Goal: Task Accomplishment & Management: Use online tool/utility

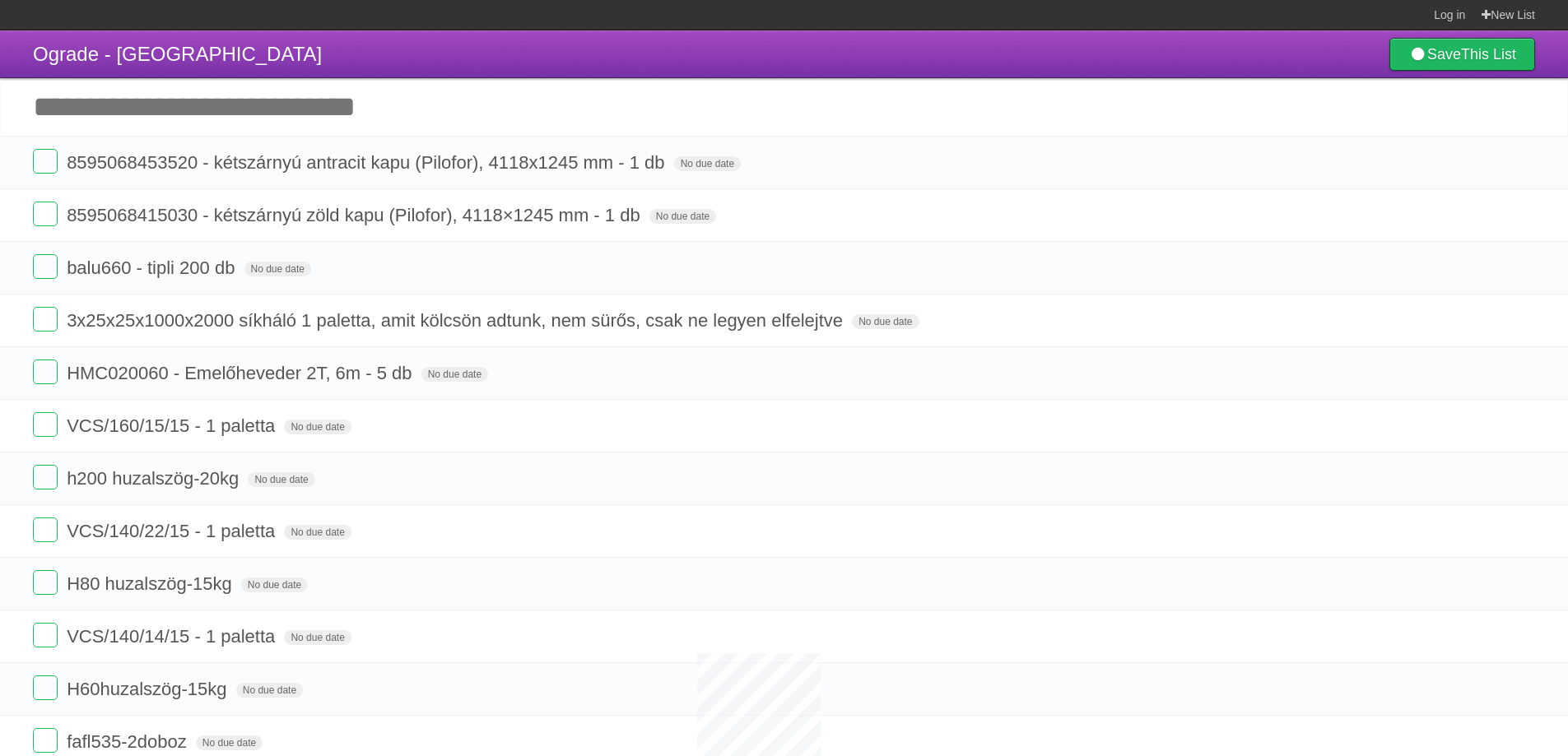
scroll to position [3034, 0]
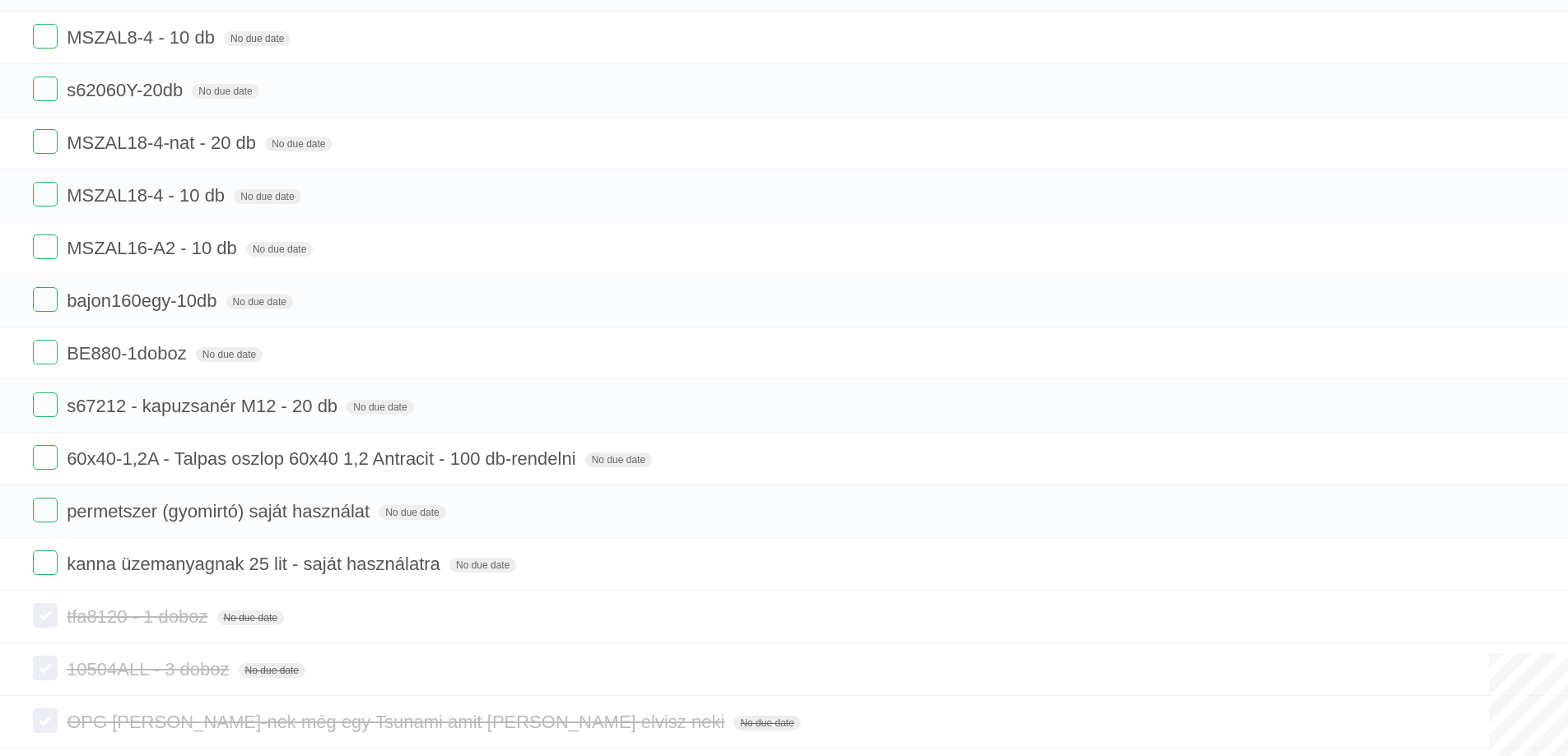
scroll to position [3208, 0]
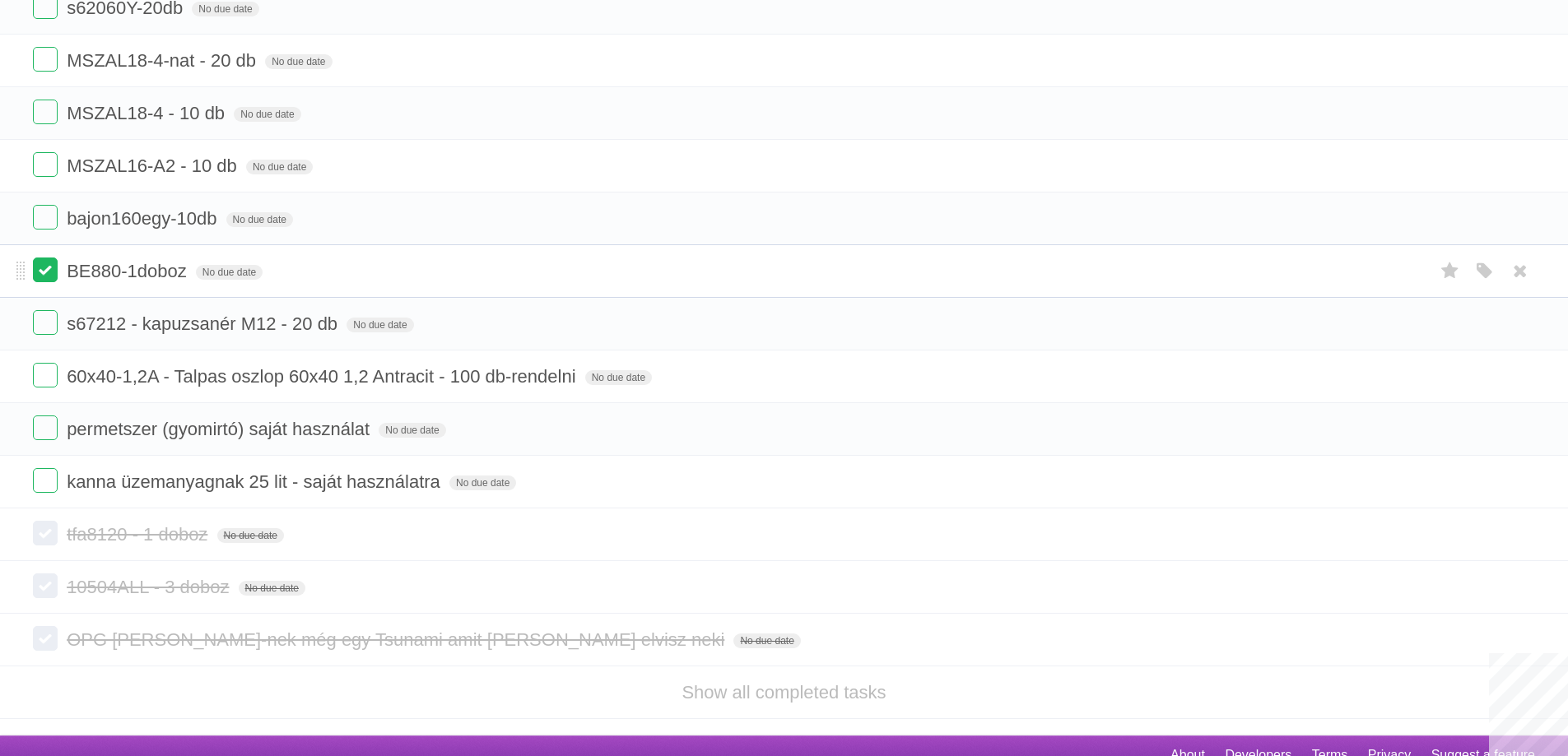
click at [44, 274] on label at bounding box center [45, 269] width 25 height 25
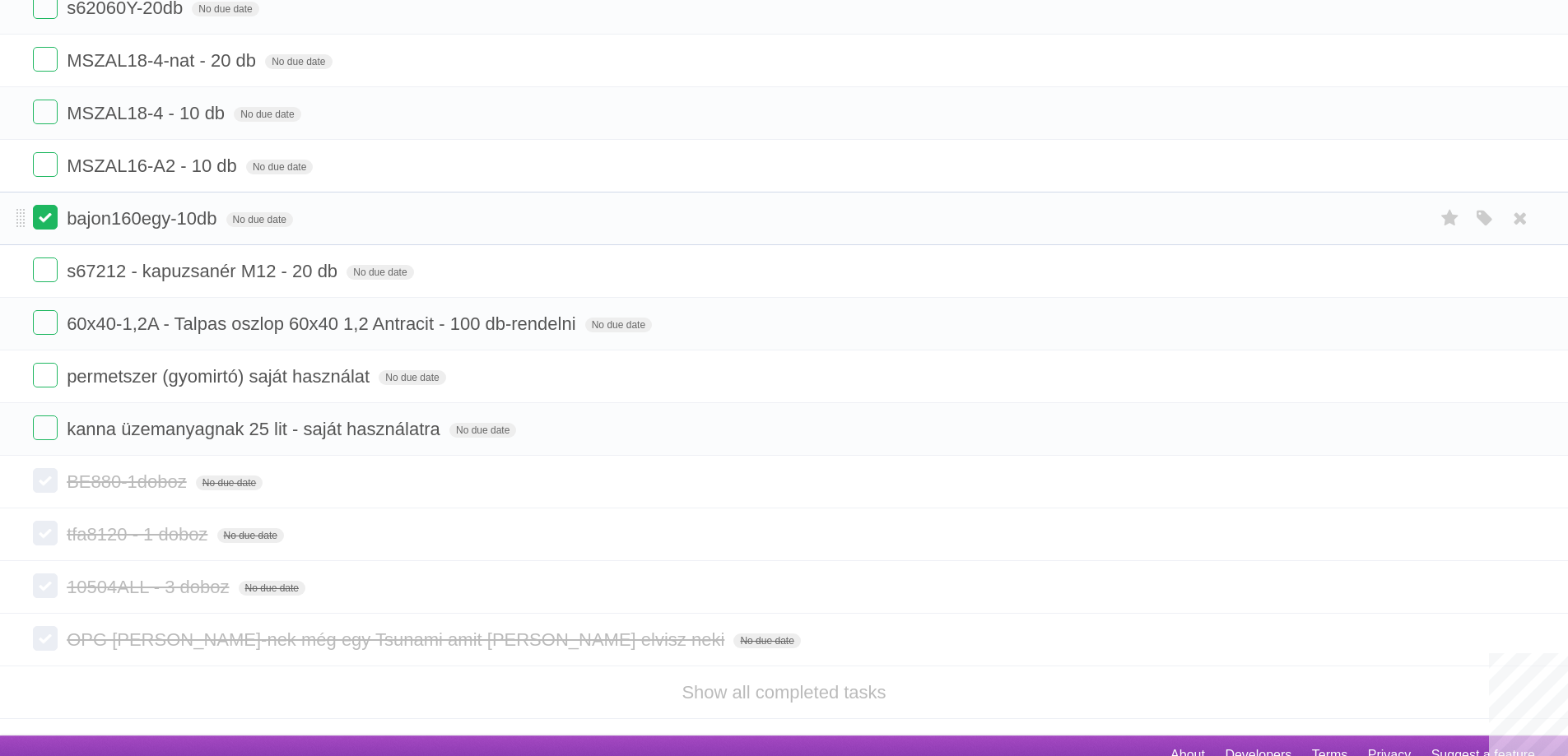
click at [41, 220] on label at bounding box center [45, 216] width 25 height 25
click at [50, 161] on label at bounding box center [45, 164] width 25 height 25
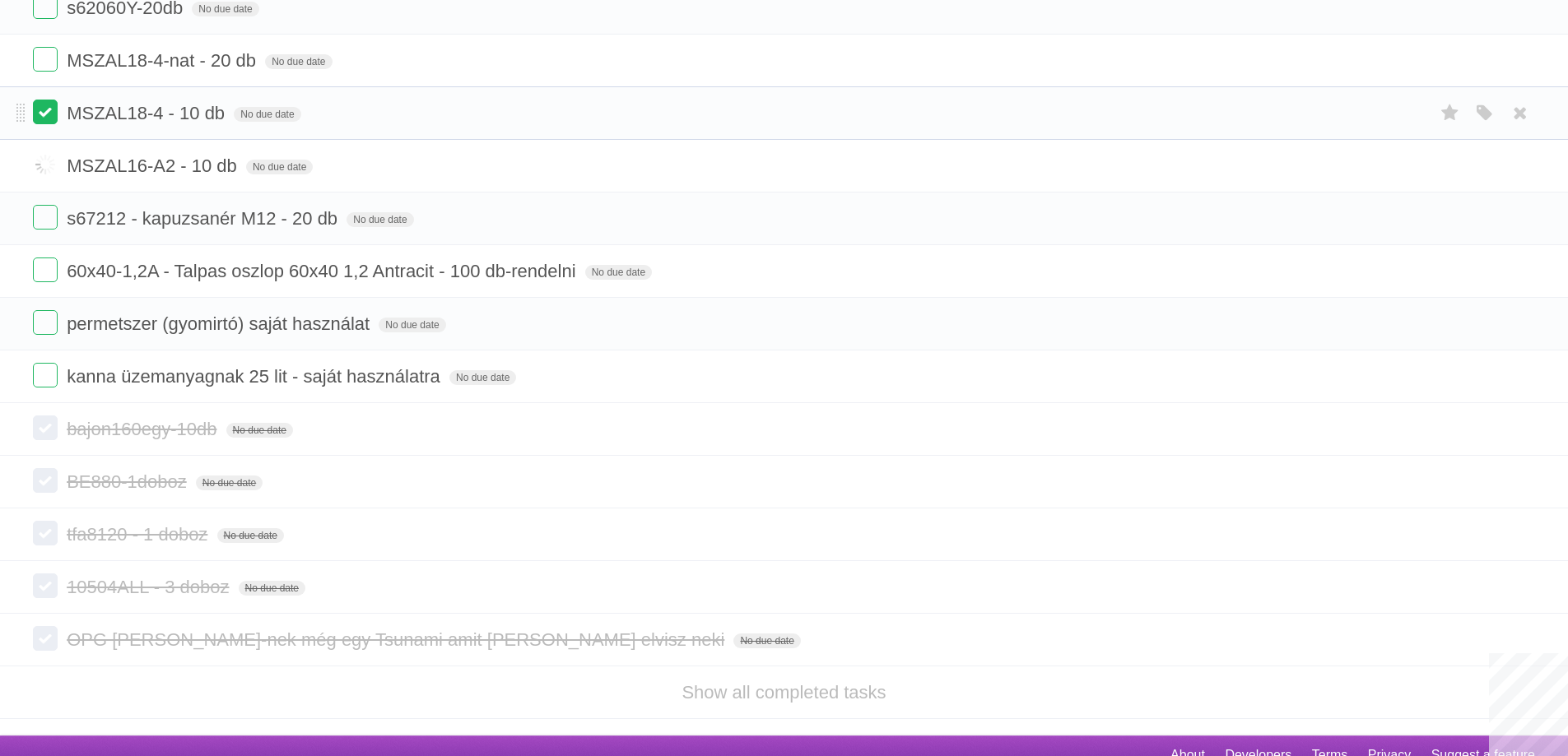
click at [46, 117] on label at bounding box center [45, 111] width 25 height 25
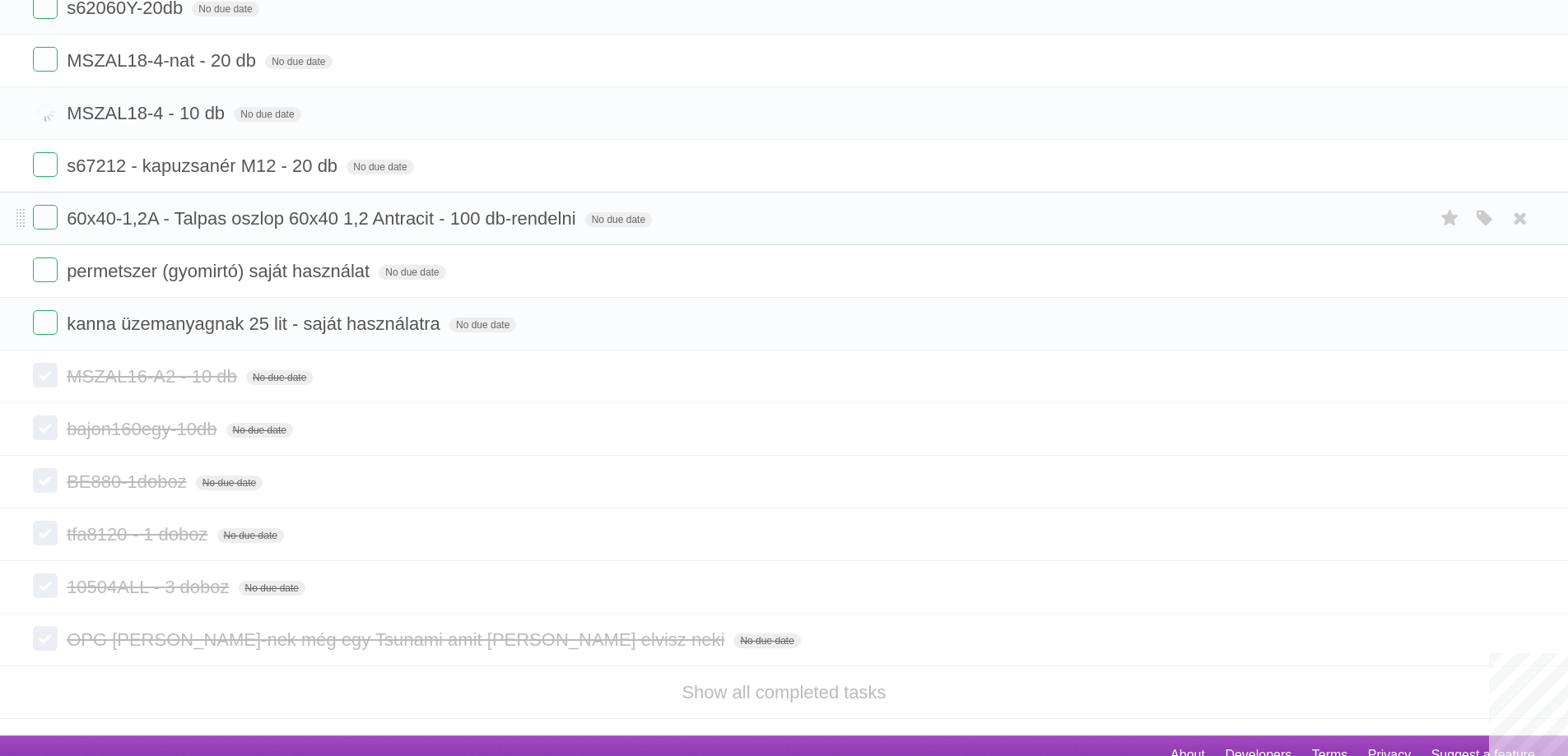
scroll to position [2797, 0]
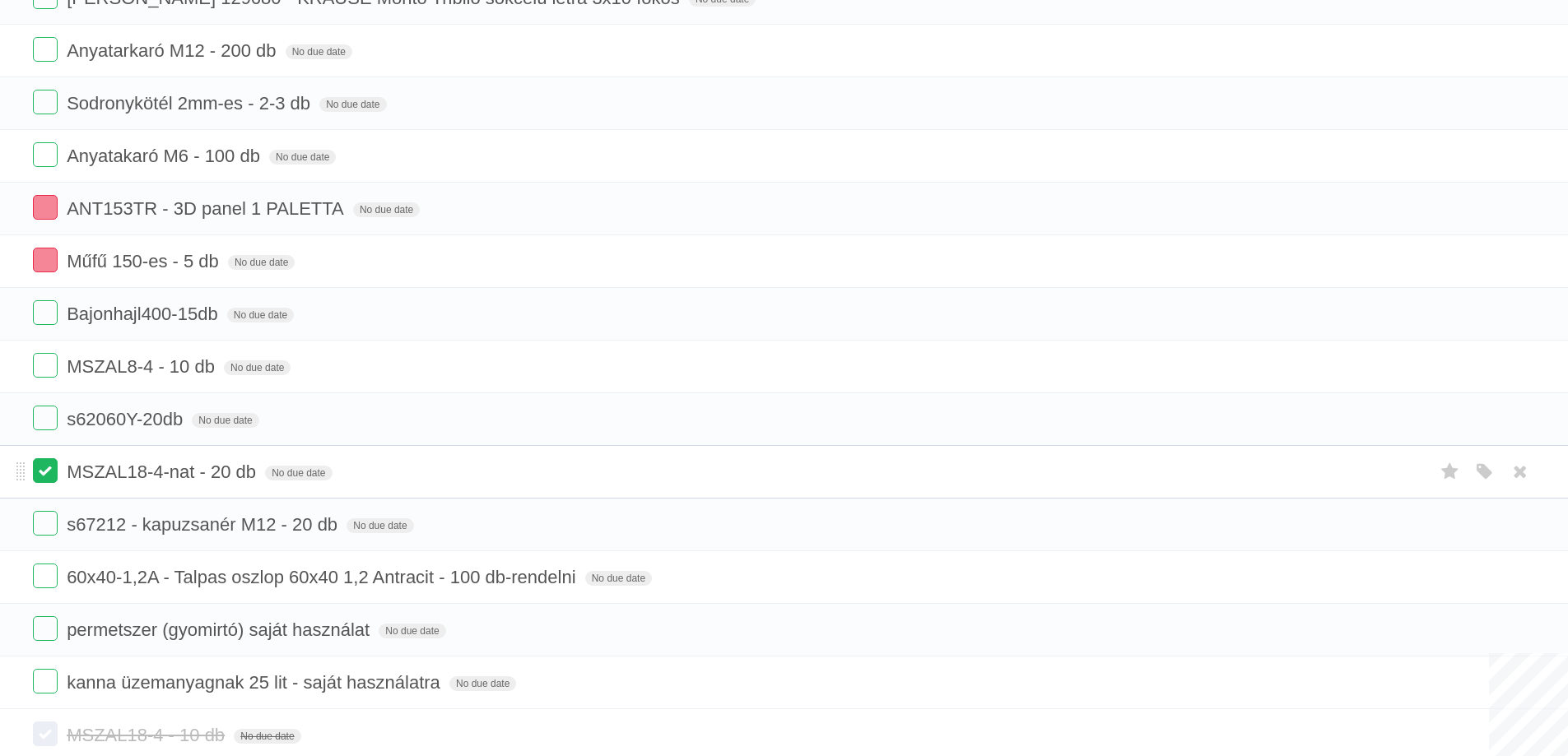
click at [38, 473] on label at bounding box center [45, 470] width 25 height 25
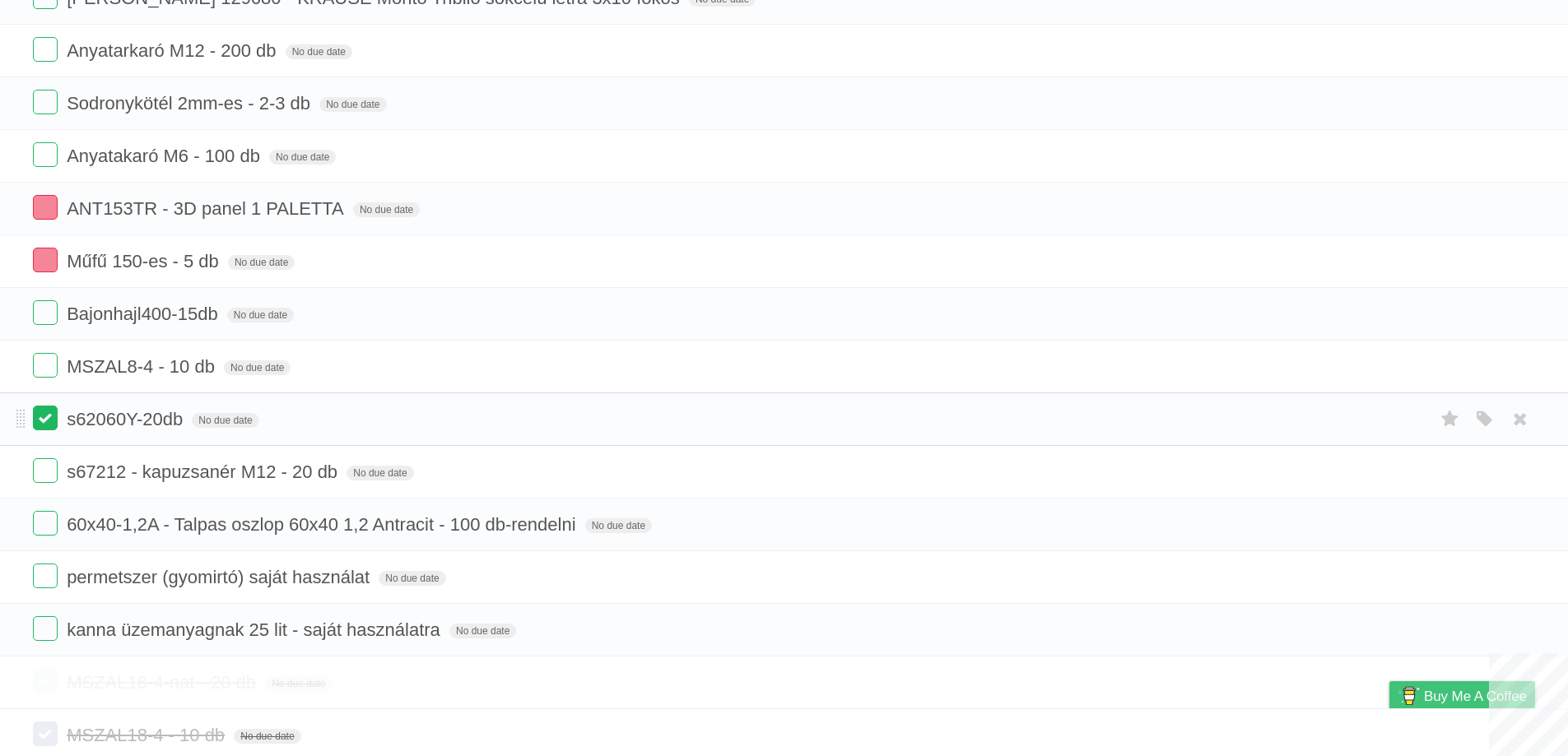
click at [48, 423] on label at bounding box center [45, 417] width 25 height 25
click at [45, 365] on label at bounding box center [45, 365] width 25 height 25
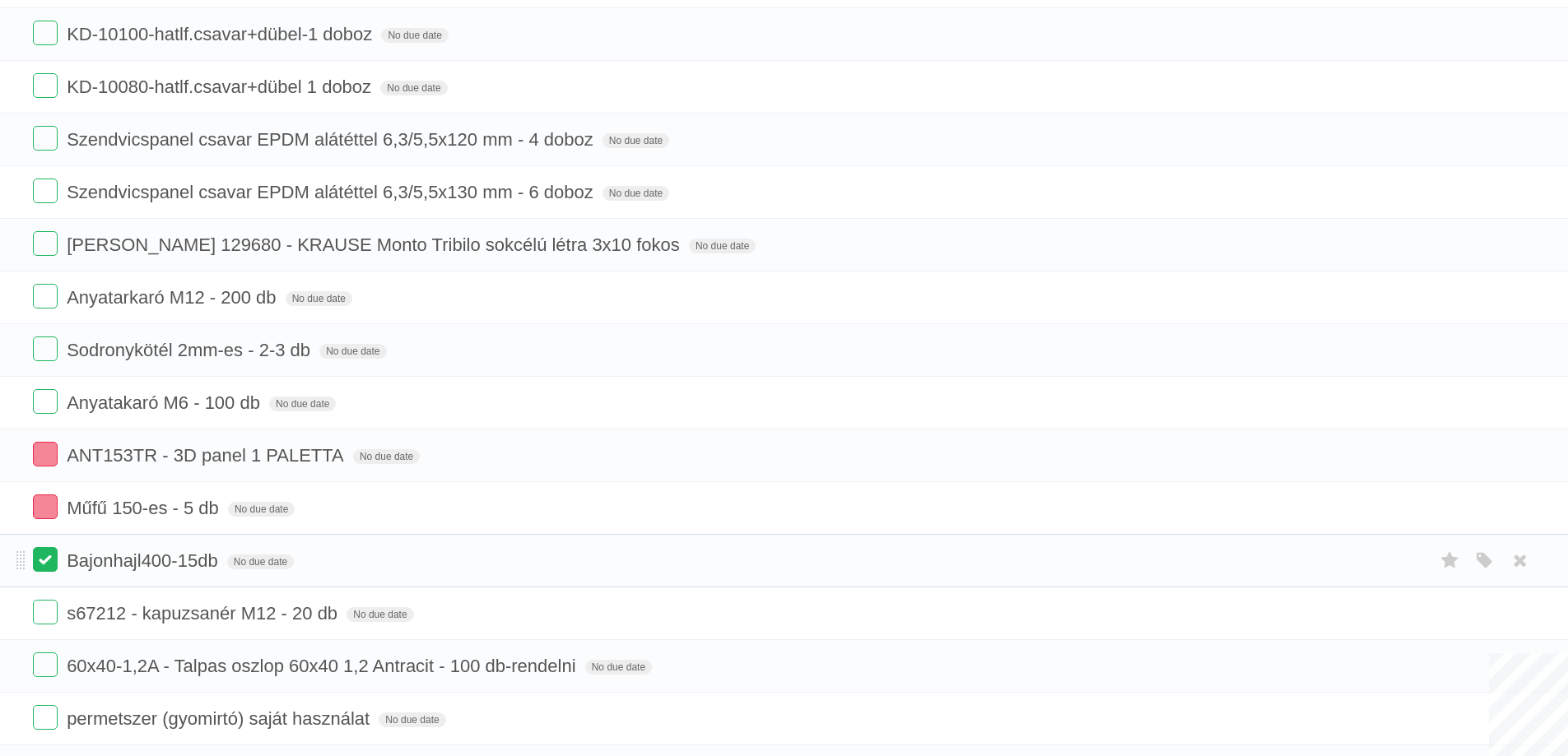
scroll to position [2386, 0]
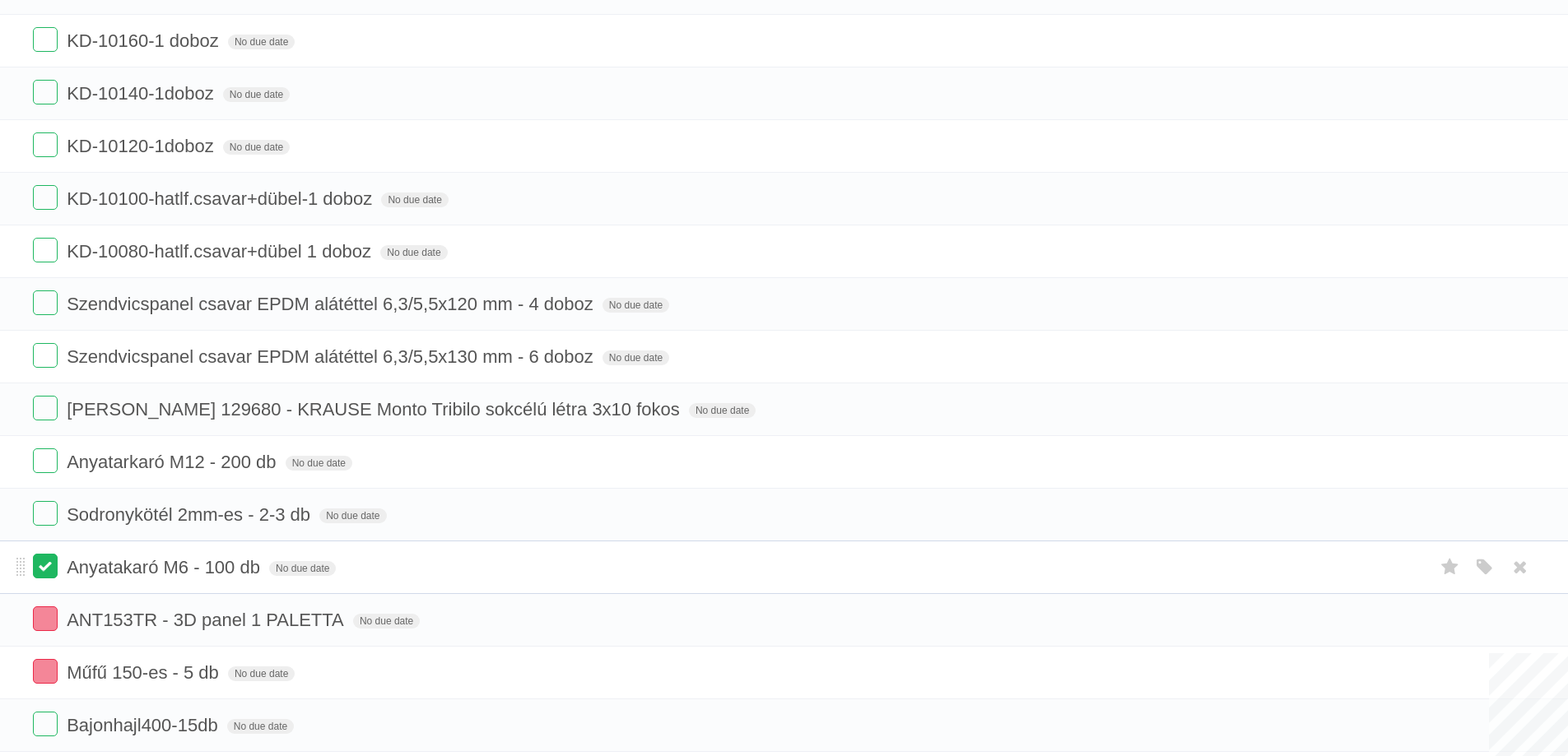
click at [57, 563] on label at bounding box center [45, 566] width 25 height 25
click at [48, 462] on label at bounding box center [45, 460] width 25 height 25
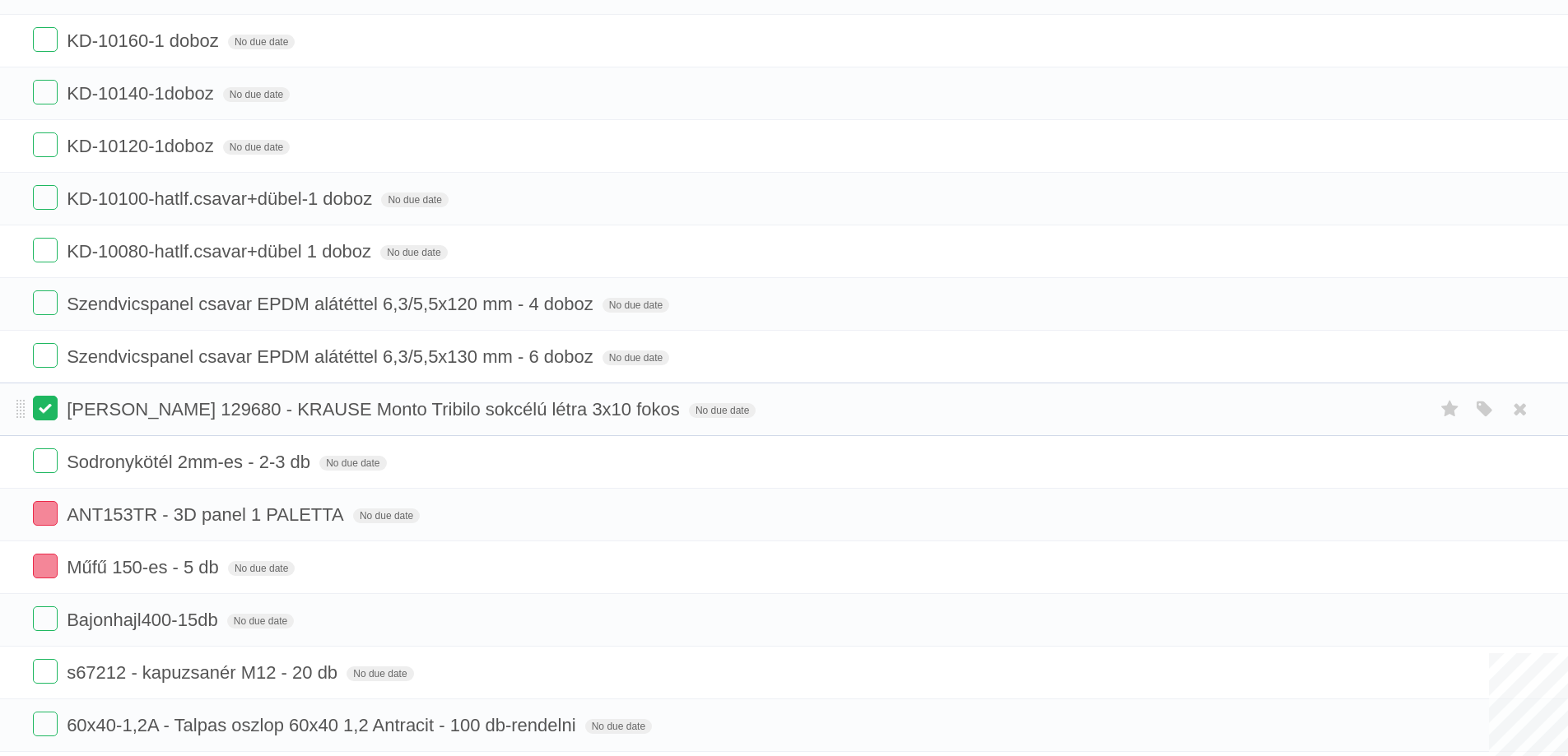
click at [50, 413] on label at bounding box center [45, 407] width 25 height 25
click at [44, 361] on label at bounding box center [45, 355] width 25 height 25
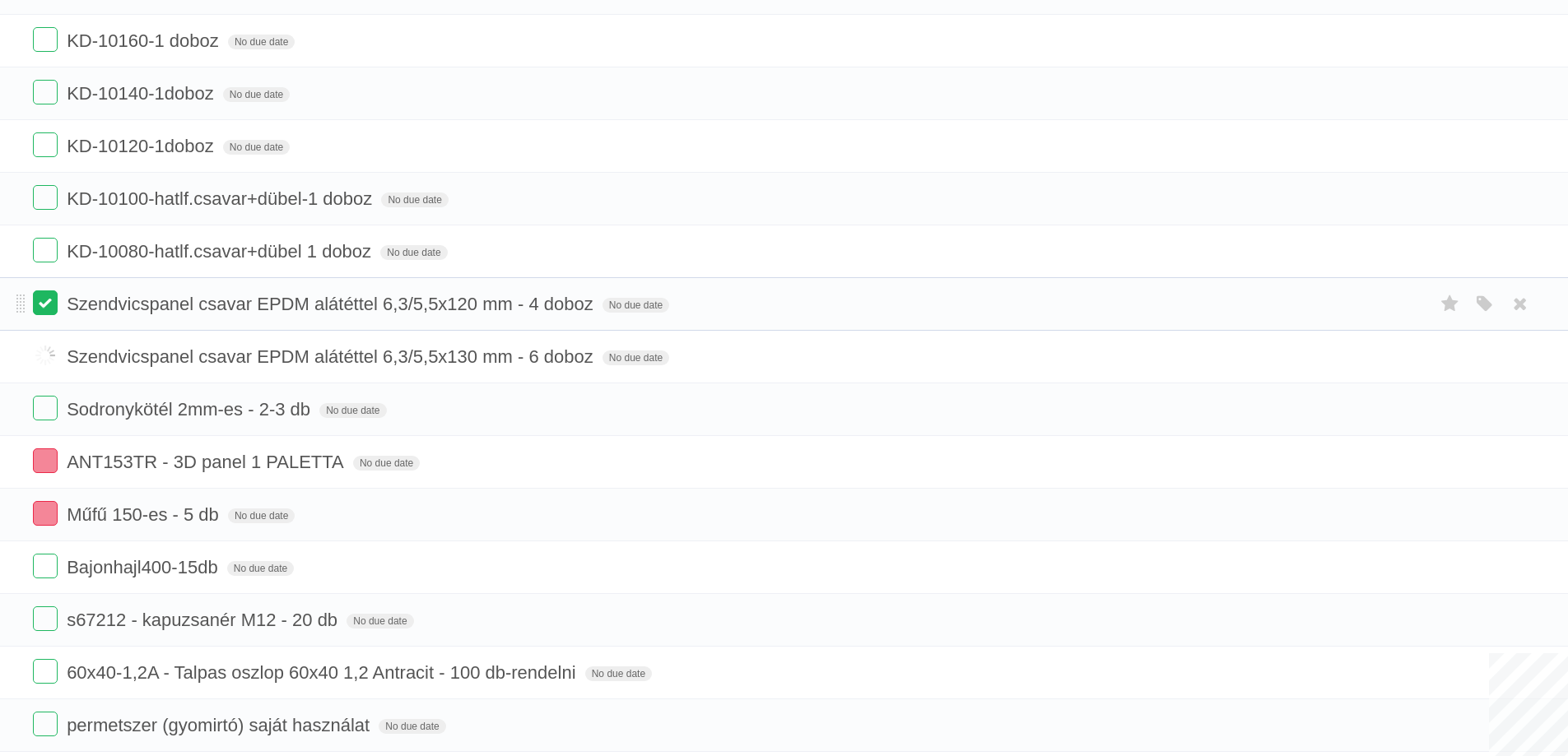
click at [43, 294] on label at bounding box center [45, 302] width 25 height 25
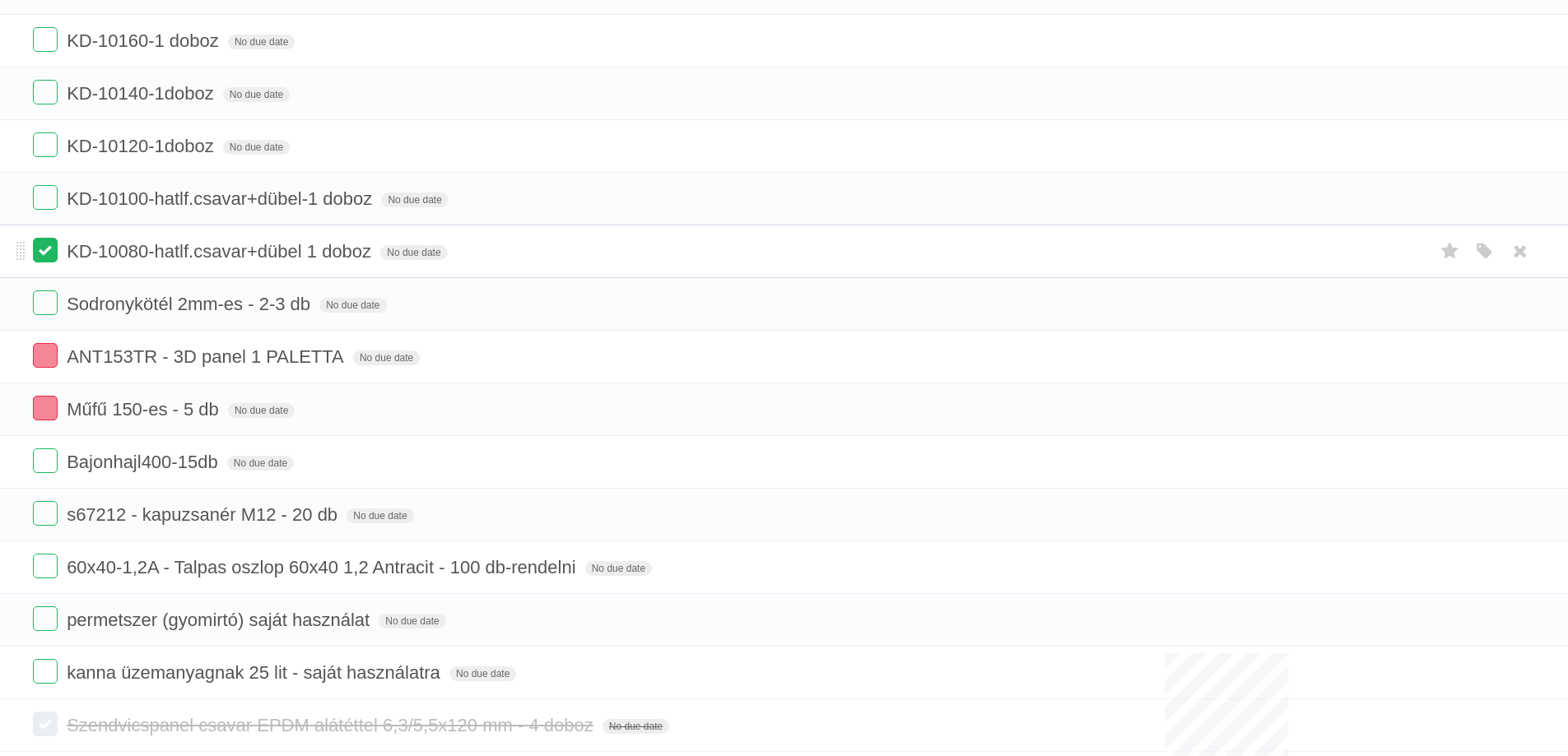
click at [37, 248] on label at bounding box center [45, 249] width 25 height 25
click at [40, 203] on label at bounding box center [45, 197] width 25 height 25
click at [48, 147] on label at bounding box center [45, 144] width 25 height 25
click at [48, 101] on label at bounding box center [45, 92] width 25 height 25
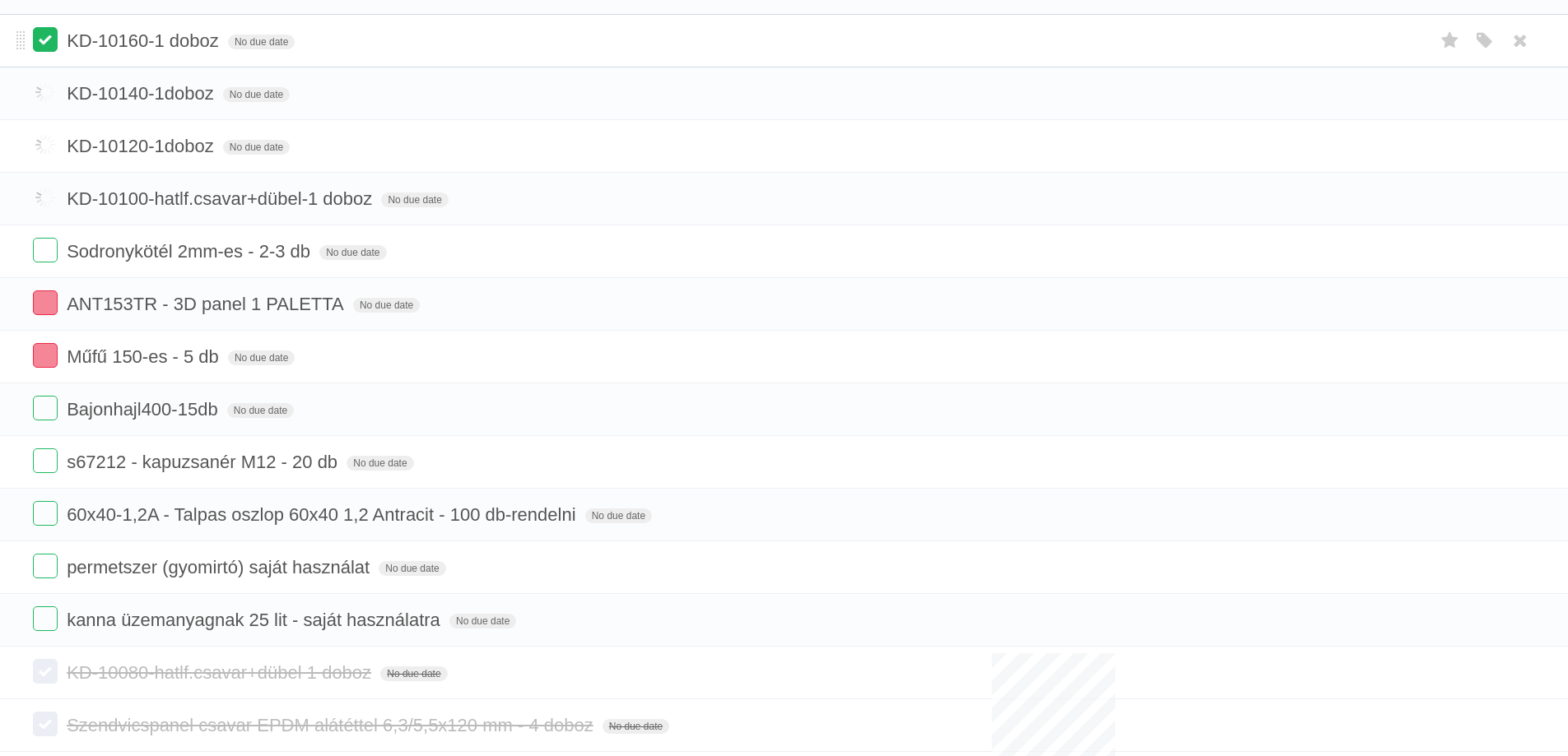
click at [53, 39] on label at bounding box center [45, 39] width 25 height 25
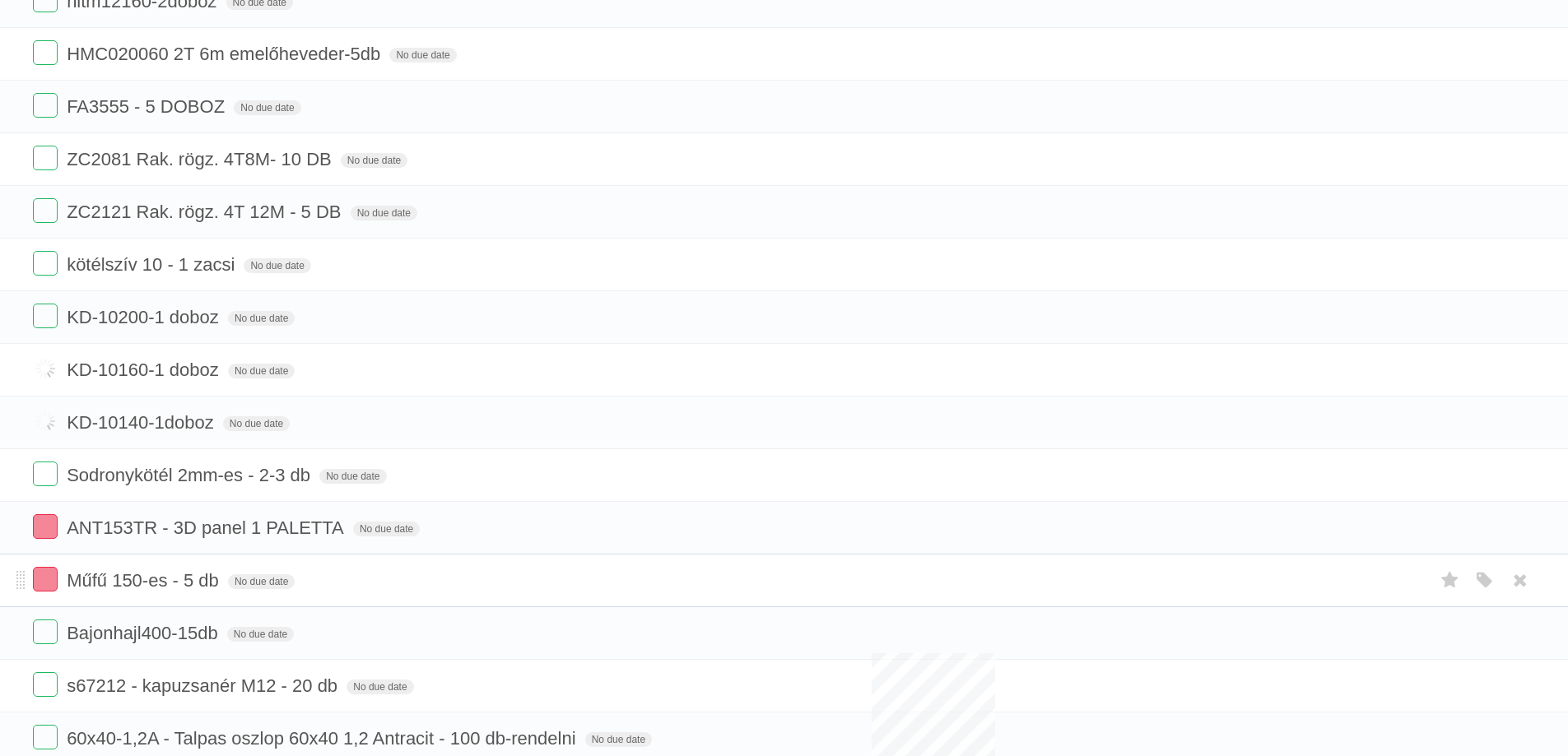
scroll to position [1974, 0]
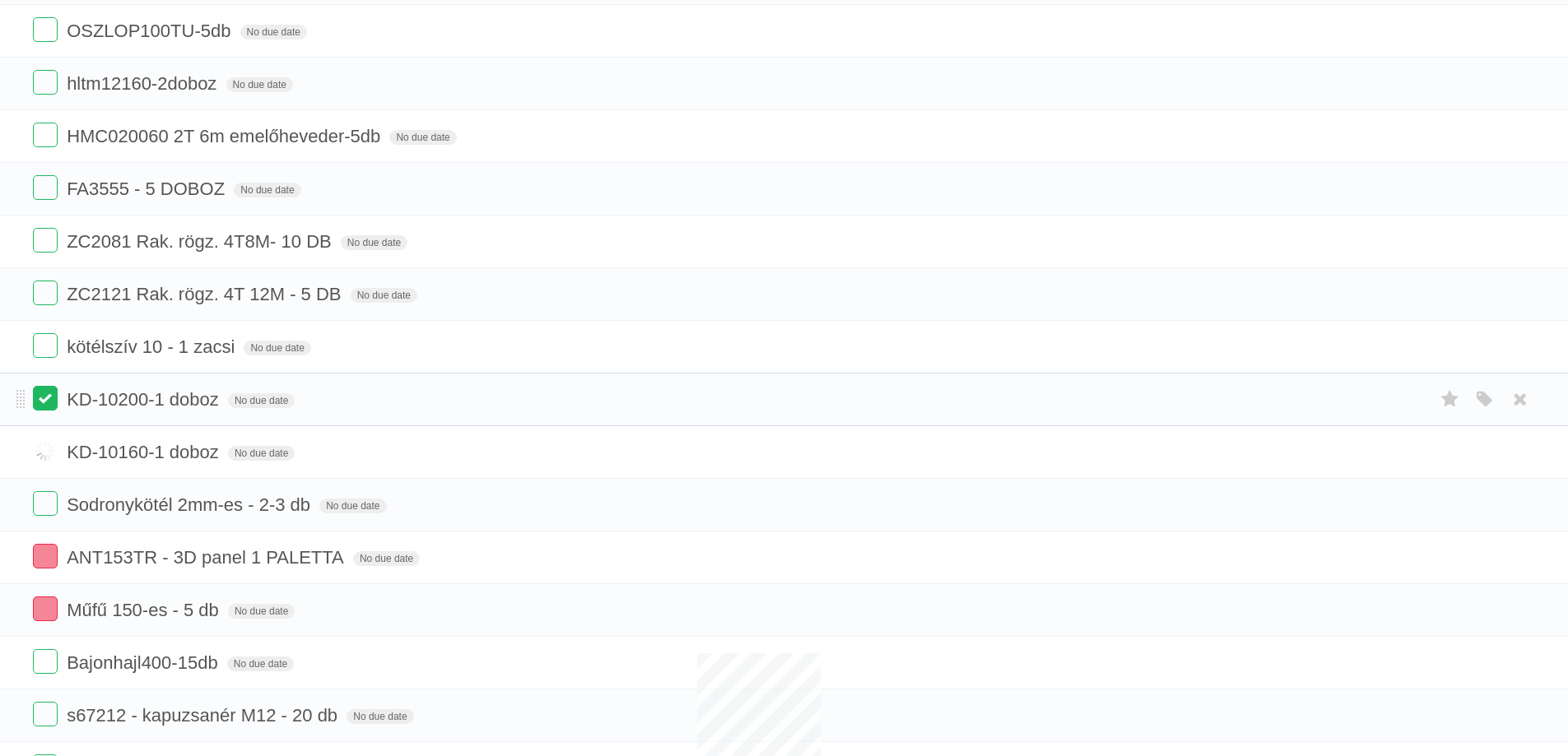
click at [48, 408] on label at bounding box center [45, 398] width 25 height 25
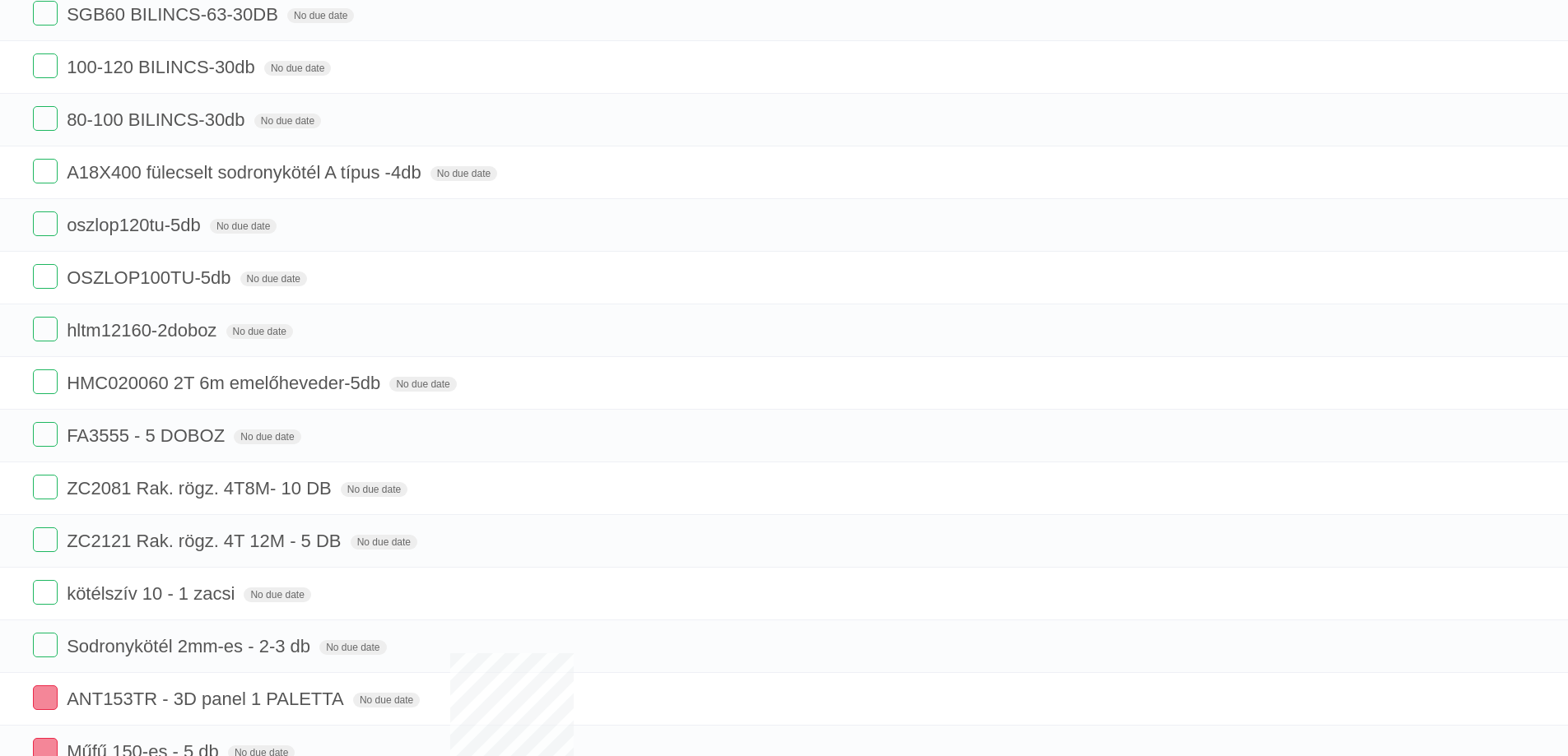
scroll to position [1645, 0]
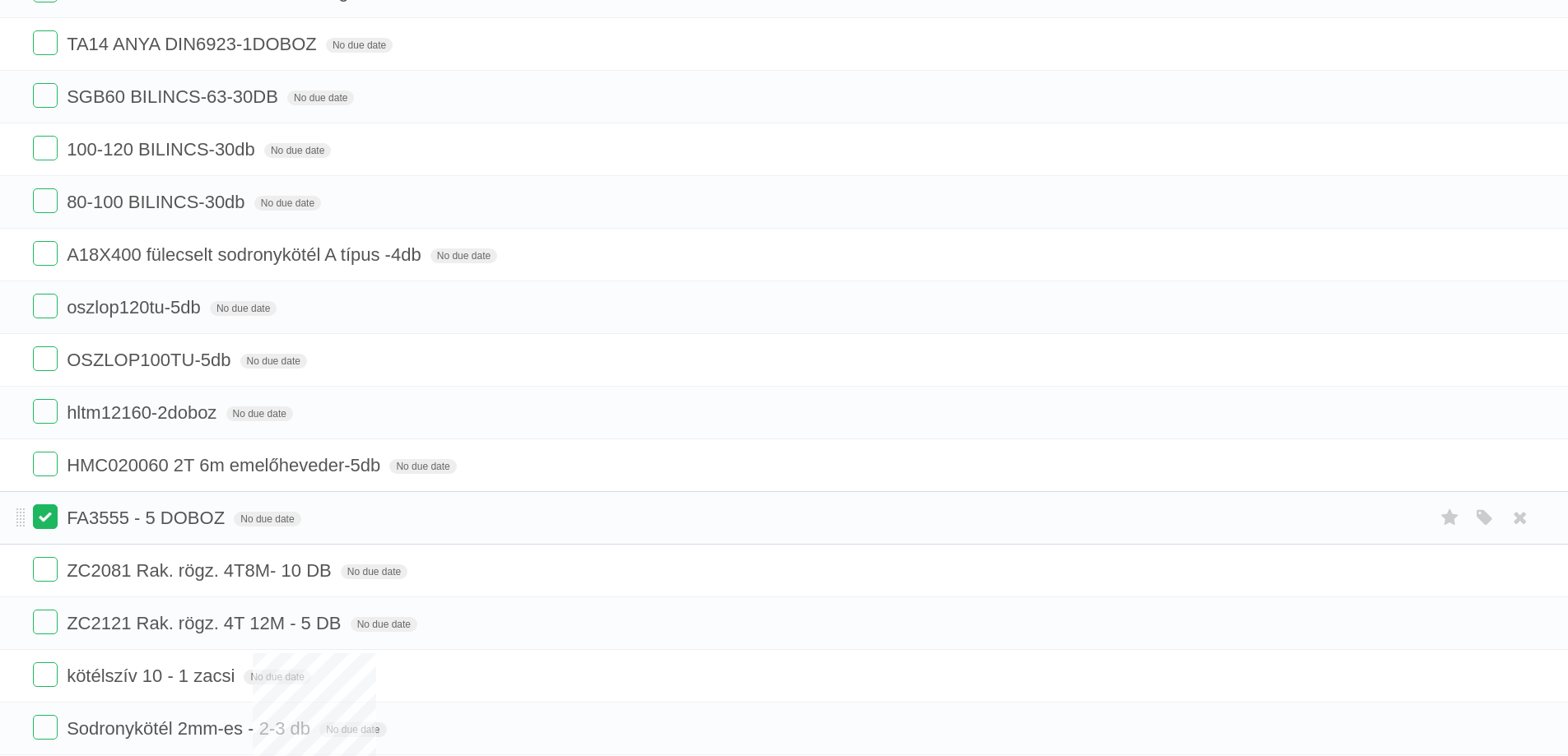
click at [39, 523] on label at bounding box center [45, 516] width 25 height 25
click at [47, 421] on label at bounding box center [45, 411] width 25 height 25
click at [42, 362] on label at bounding box center [45, 358] width 25 height 25
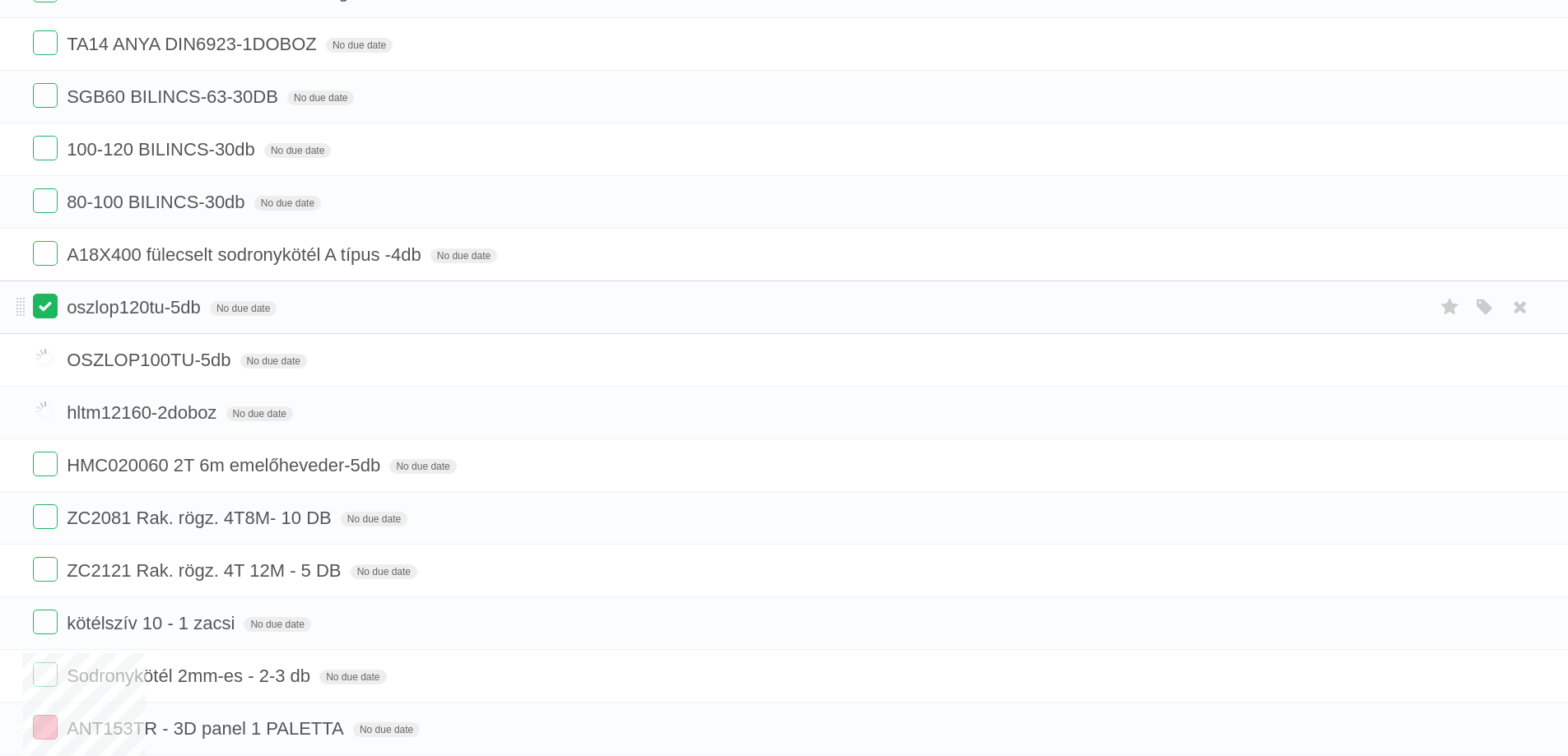
click at [37, 306] on label at bounding box center [45, 305] width 25 height 25
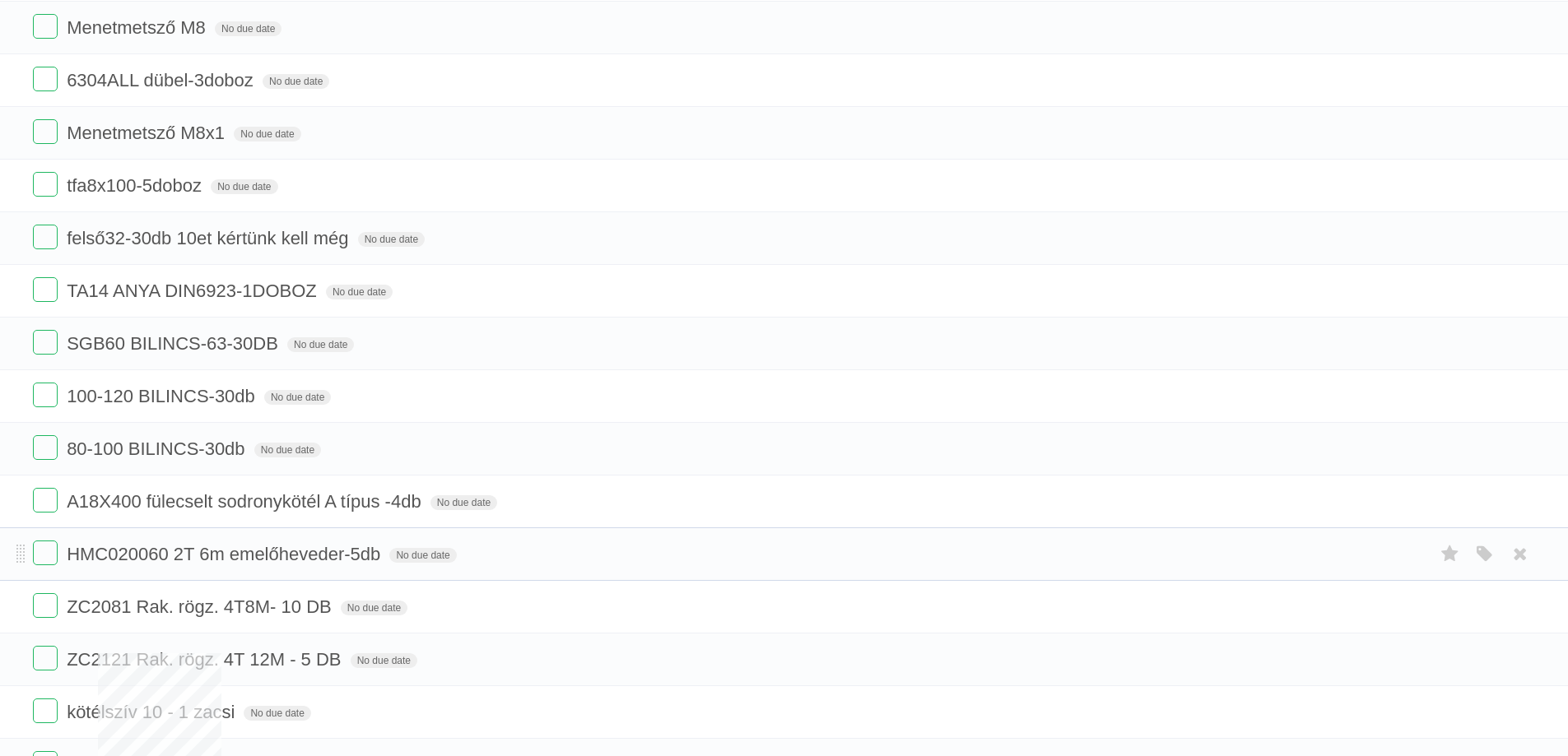
scroll to position [1316, 0]
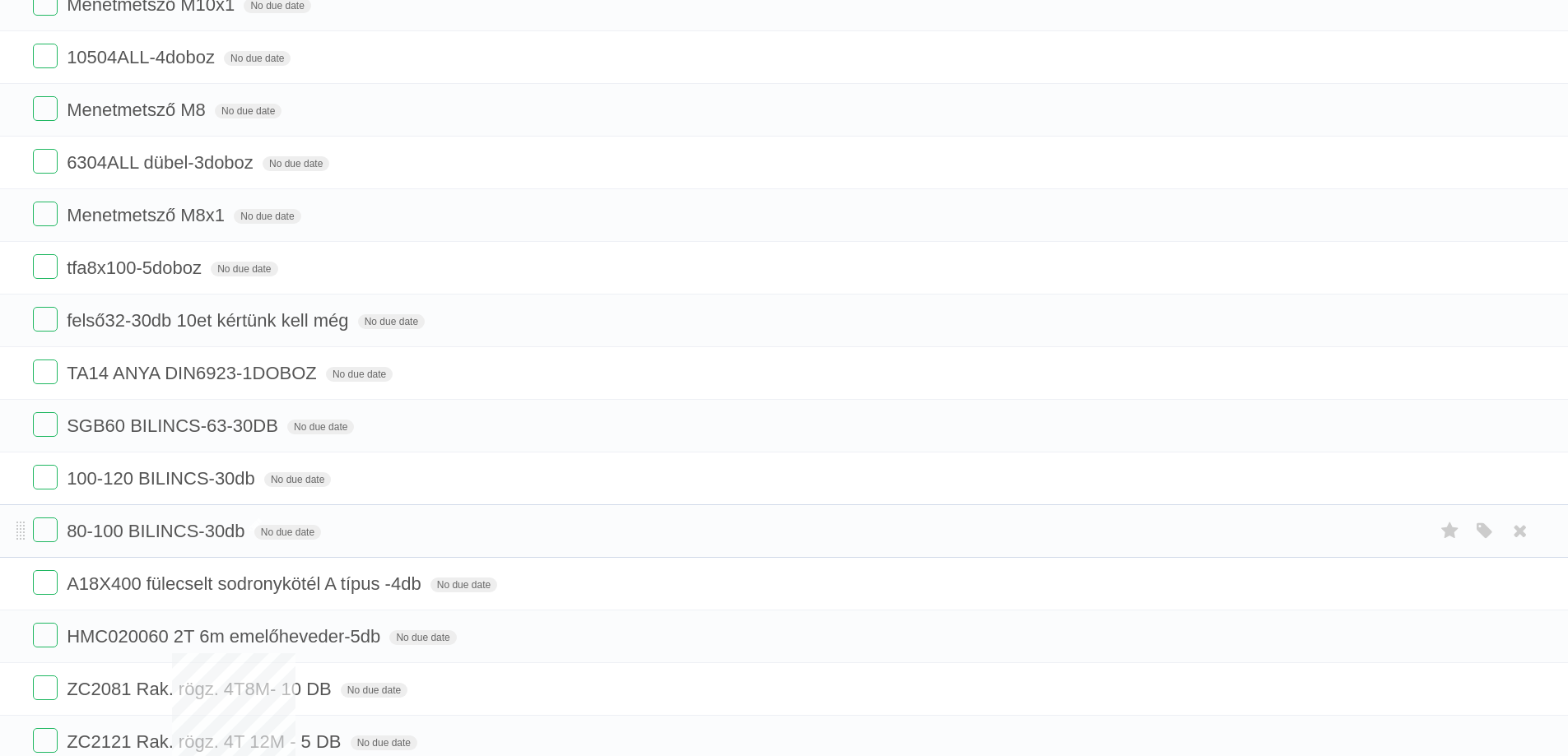
click at [193, 539] on span "80-100 BILINCS-30db" at bounding box center [158, 531] width 182 height 20
click at [215, 529] on input "**********" at bounding box center [154, 532] width 174 height 21
drag, startPoint x: 223, startPoint y: 531, endPoint x: 205, endPoint y: 528, distance: 18.2
click at [205, 529] on input "**********" at bounding box center [154, 532] width 174 height 21
type input "**********"
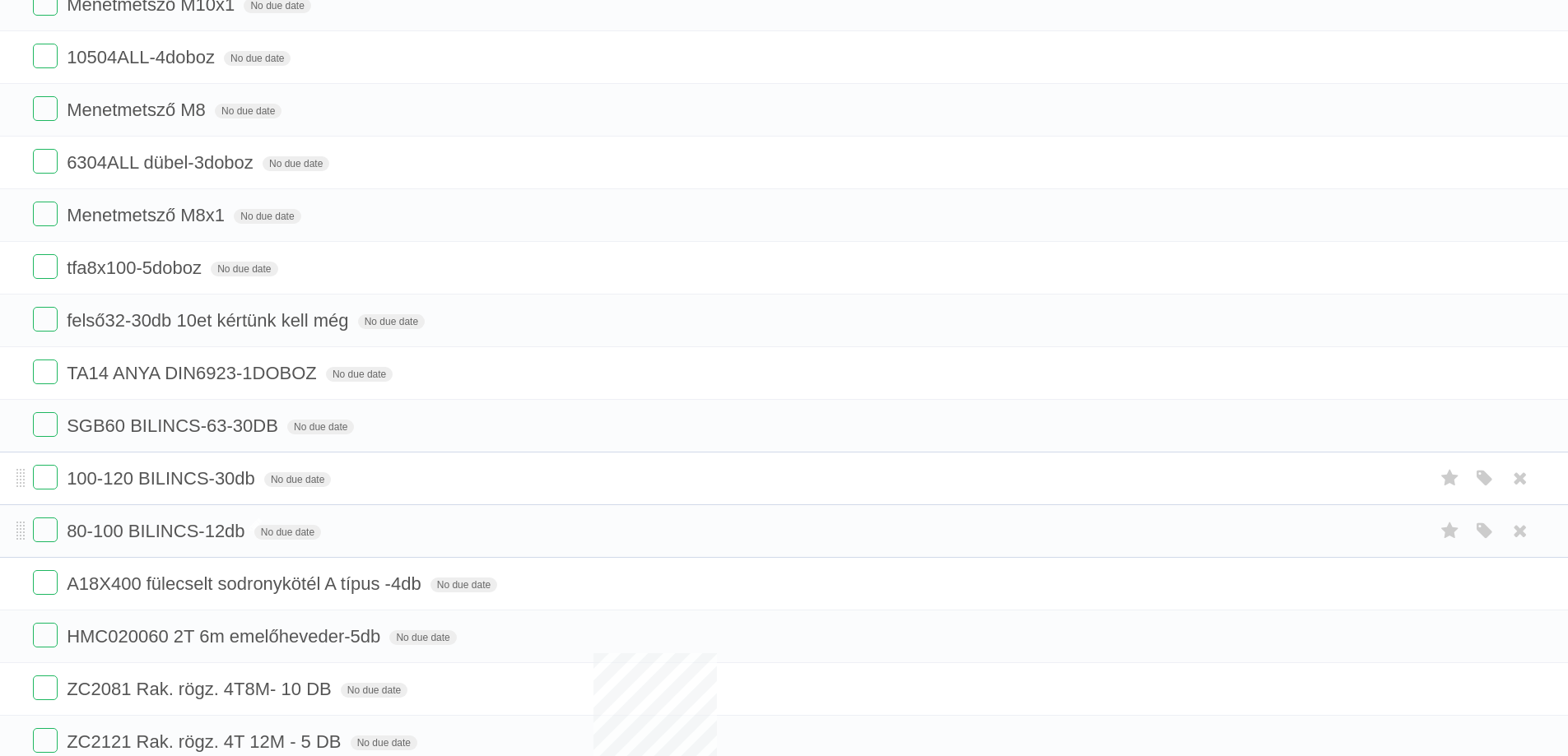
click at [240, 492] on form "100-120 BILINCS-30db No due date White Red Blue Green Purple Orange" at bounding box center [784, 479] width 1503 height 27
click at [236, 475] on span "100-120 BILINCS-30db" at bounding box center [163, 479] width 193 height 20
click at [221, 479] on input "**********" at bounding box center [158, 479] width 183 height 21
drag, startPoint x: 236, startPoint y: 473, endPoint x: 220, endPoint y: 479, distance: 17.1
click at [220, 479] on input "**********" at bounding box center [158, 479] width 183 height 21
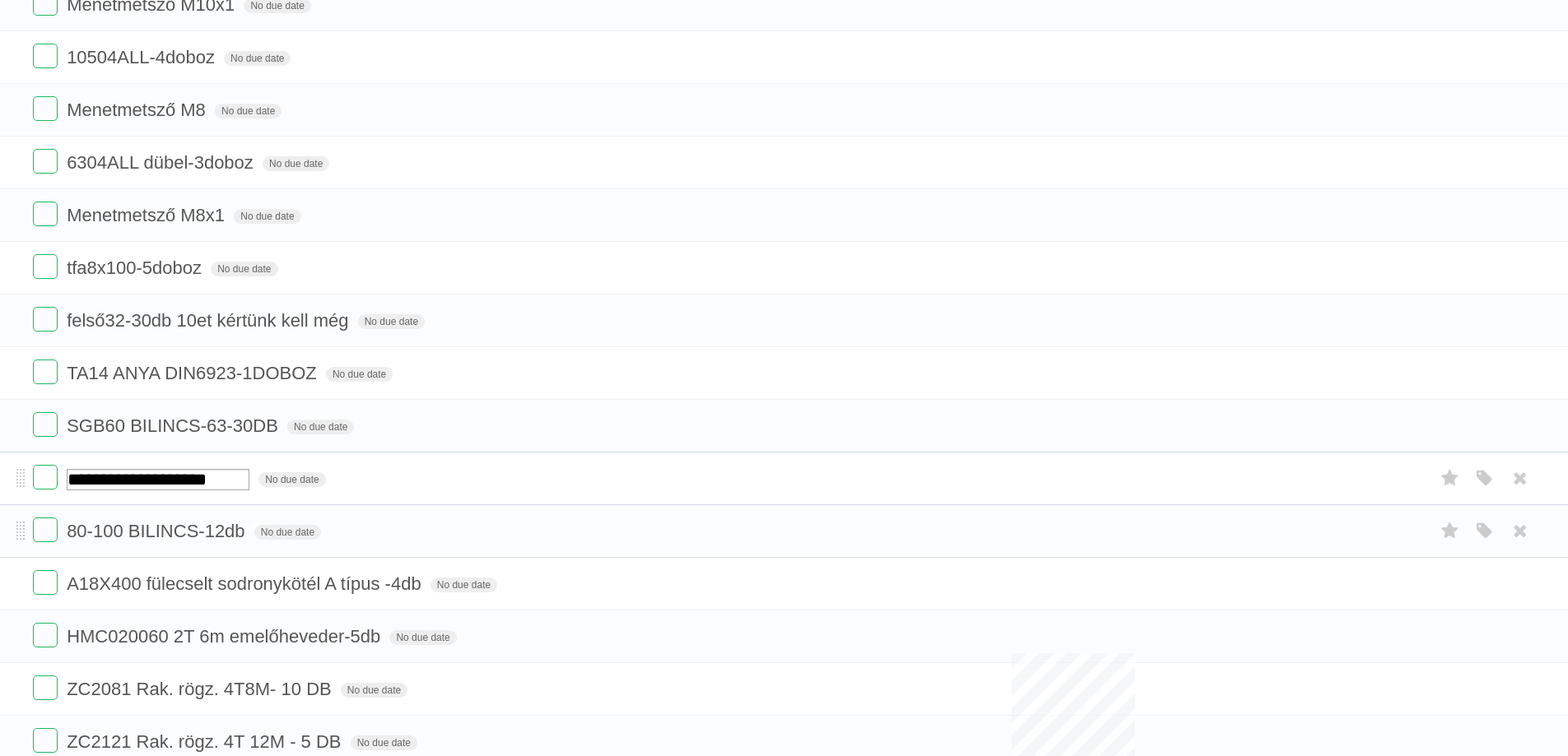
type input "**********"
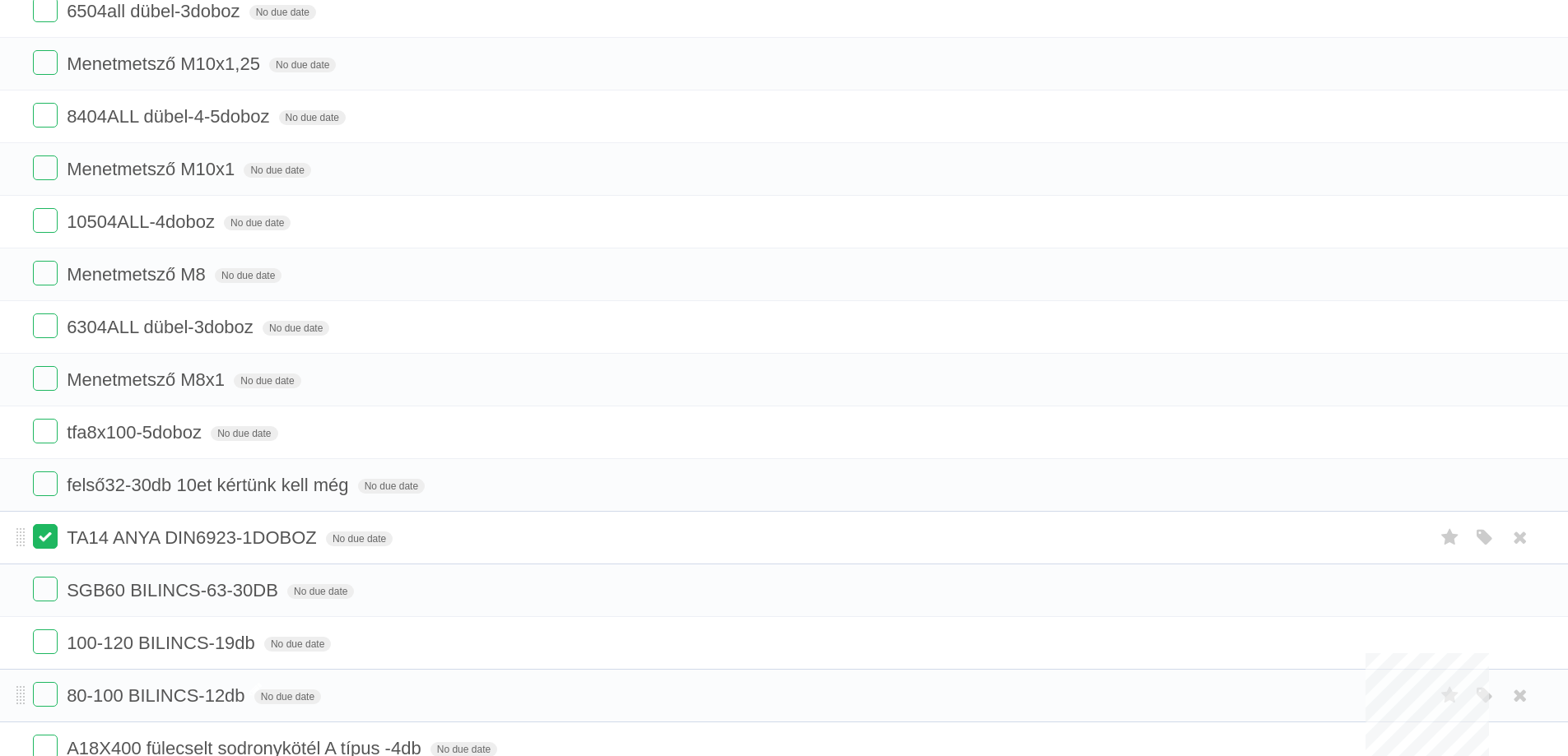
click at [38, 539] on label at bounding box center [45, 536] width 25 height 25
click at [41, 485] on label at bounding box center [45, 484] width 25 height 25
click at [48, 438] on label at bounding box center [45, 431] width 25 height 25
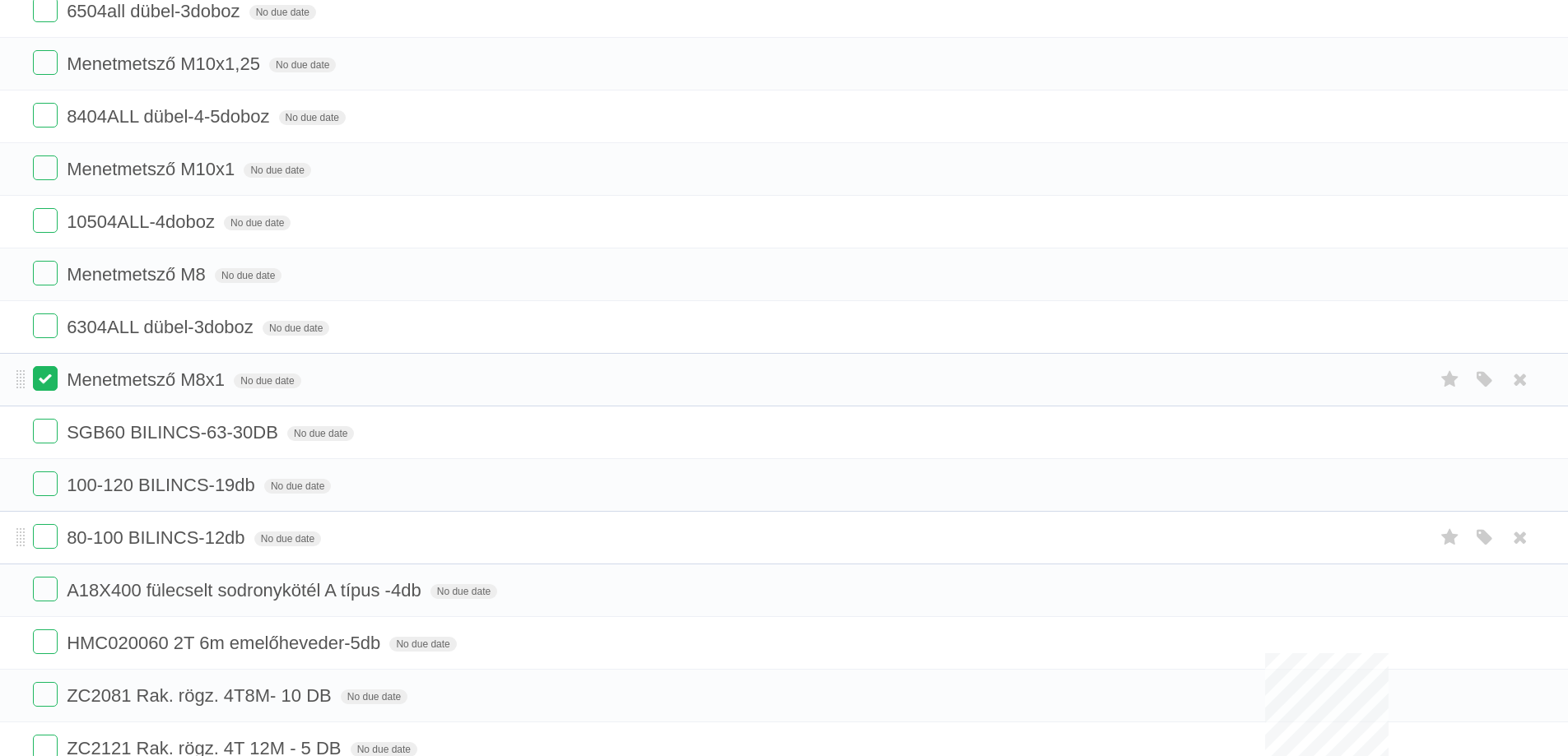
click at [47, 377] on label at bounding box center [45, 378] width 25 height 25
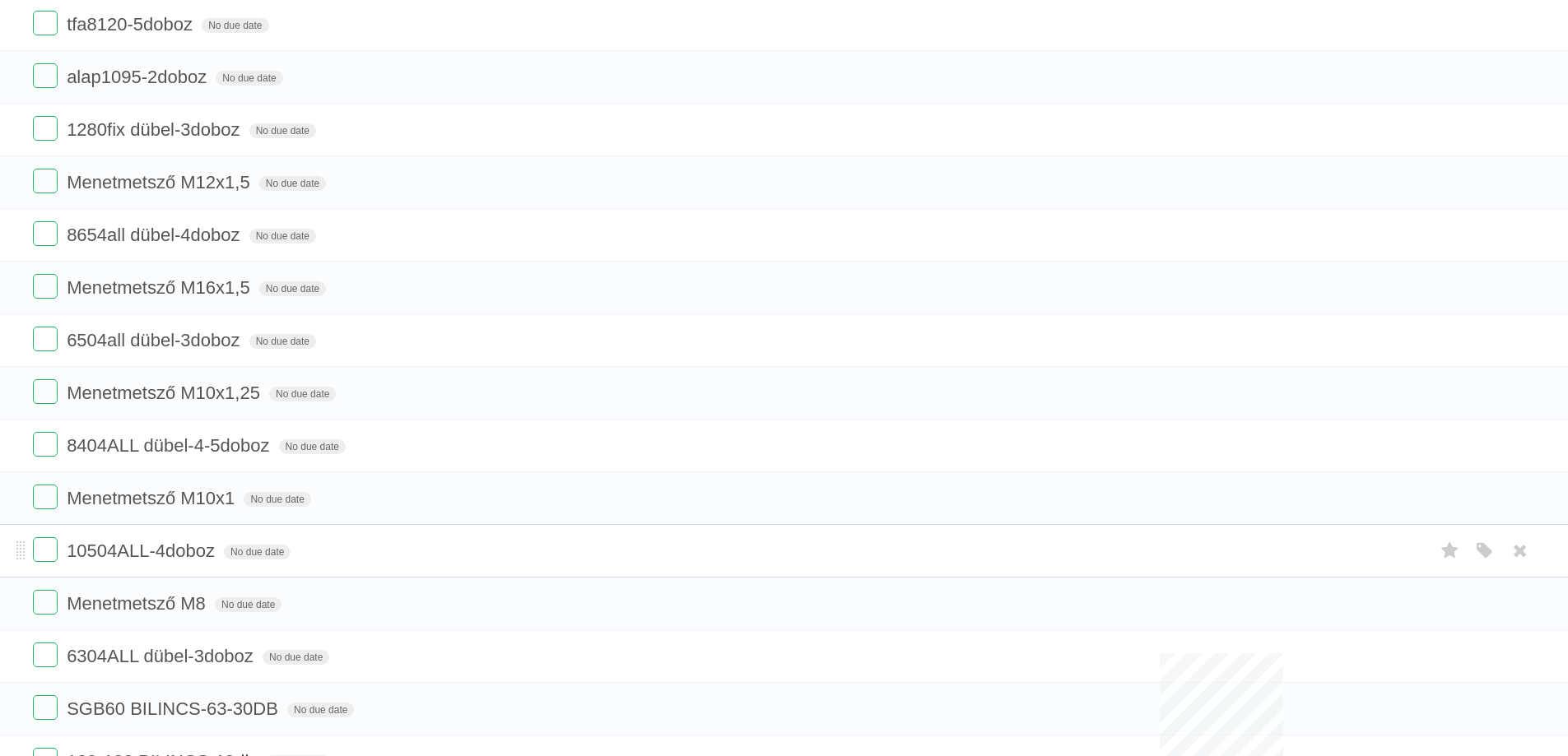
scroll to position [988, 0]
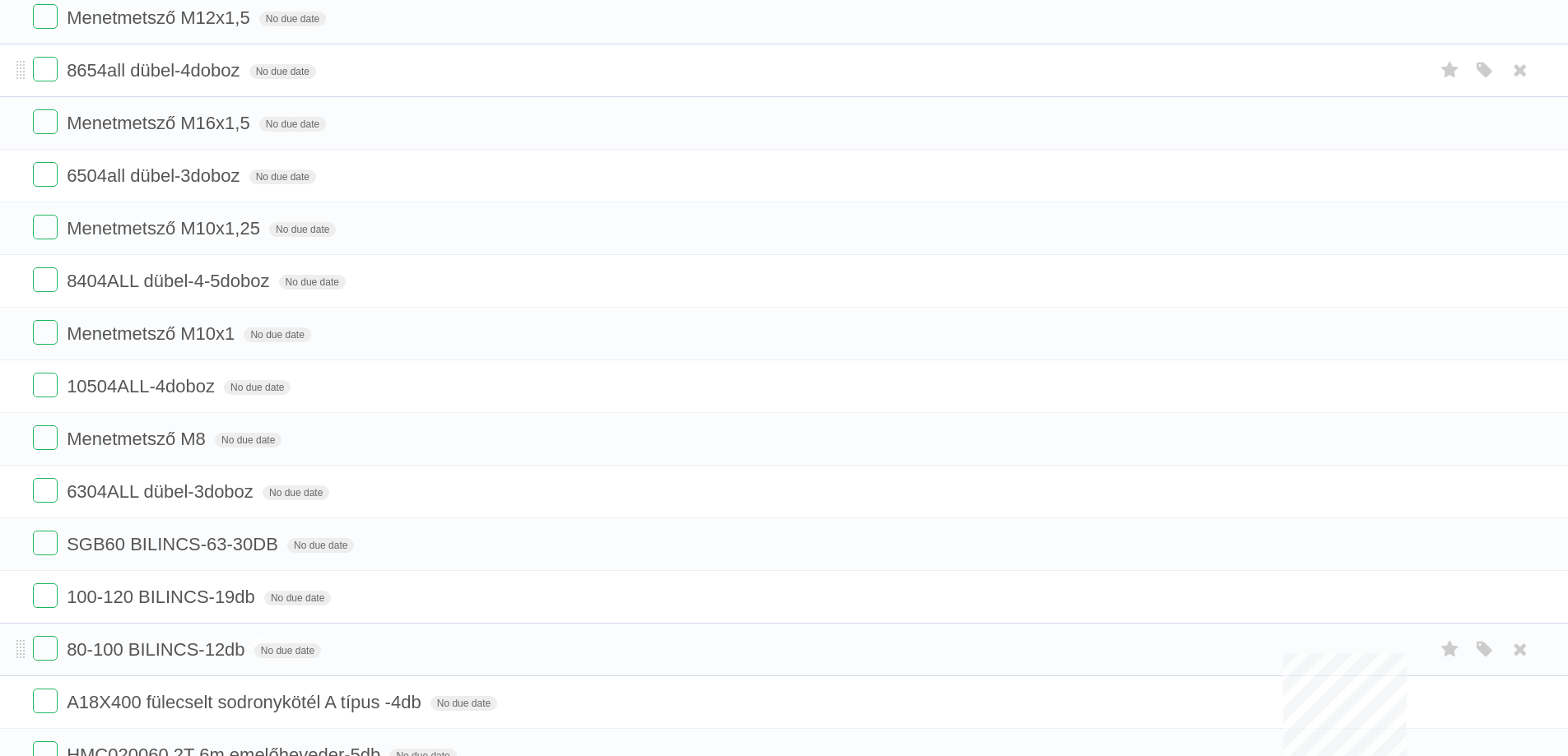
drag, startPoint x: 1509, startPoint y: 486, endPoint x: 862, endPoint y: 50, distance: 780.2
click at [1509, 486] on icon at bounding box center [1520, 491] width 23 height 27
click at [54, 440] on label at bounding box center [45, 437] width 25 height 25
click at [51, 387] on label at bounding box center [45, 384] width 25 height 25
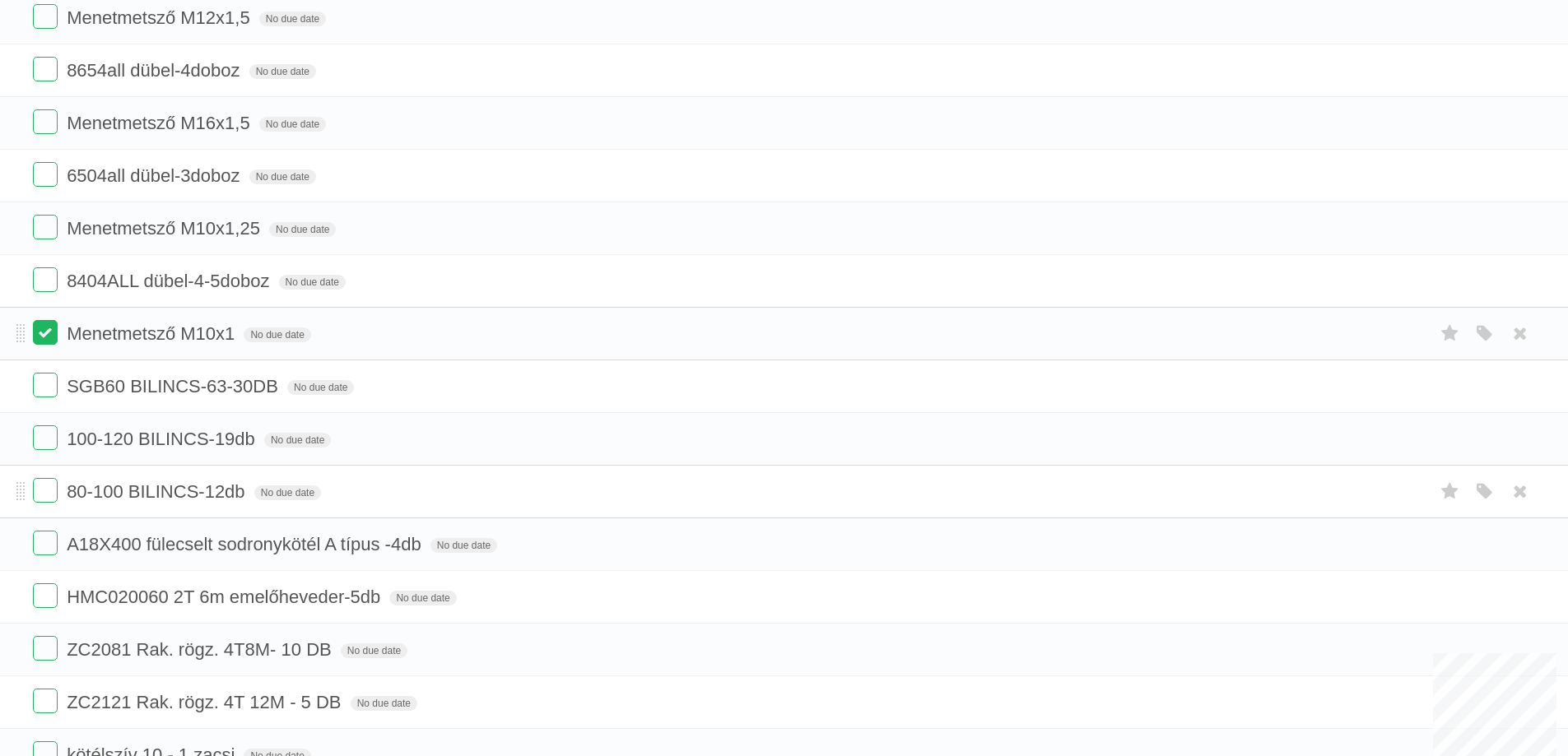
click at [56, 335] on label at bounding box center [45, 332] width 25 height 25
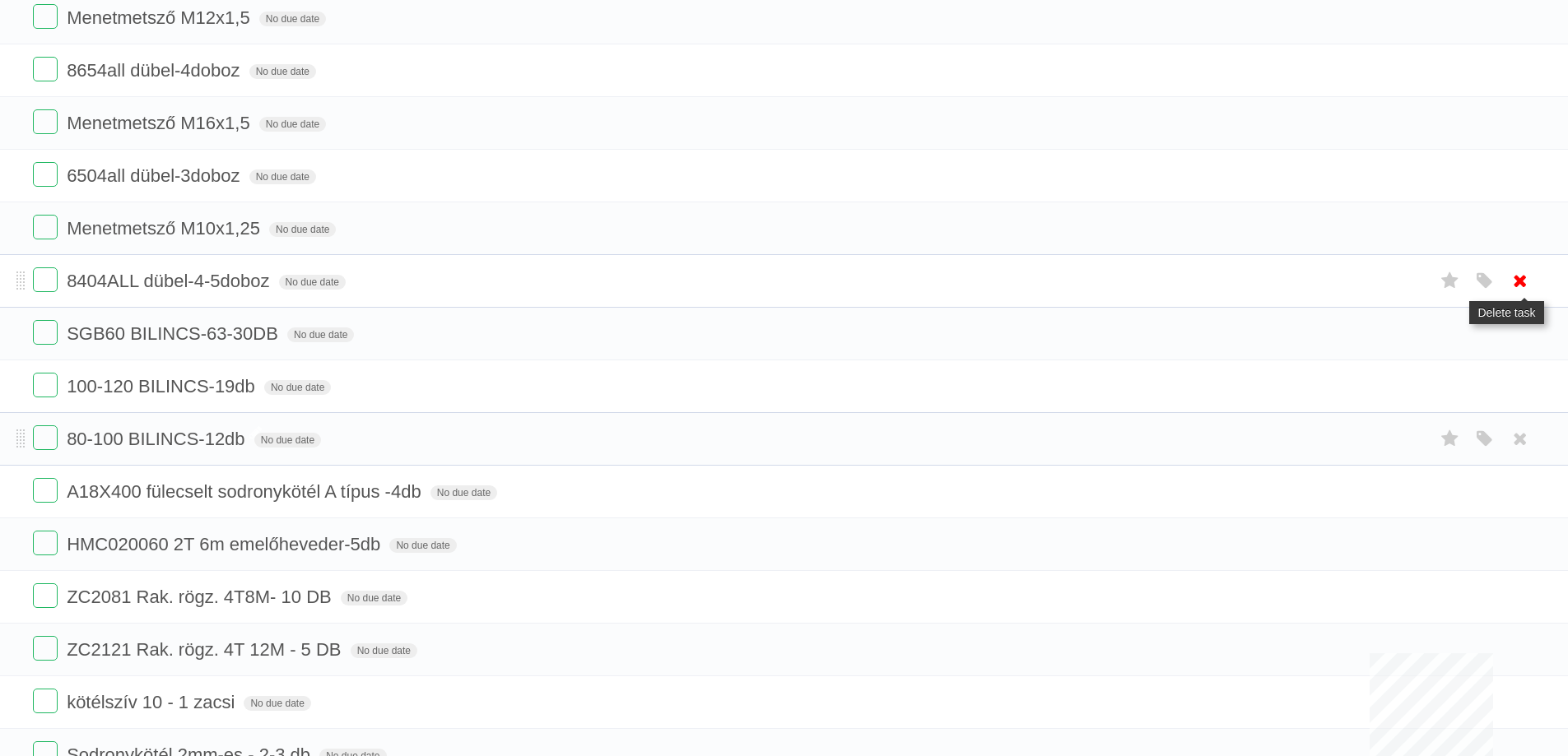
click at [1525, 280] on icon at bounding box center [1520, 281] width 23 height 27
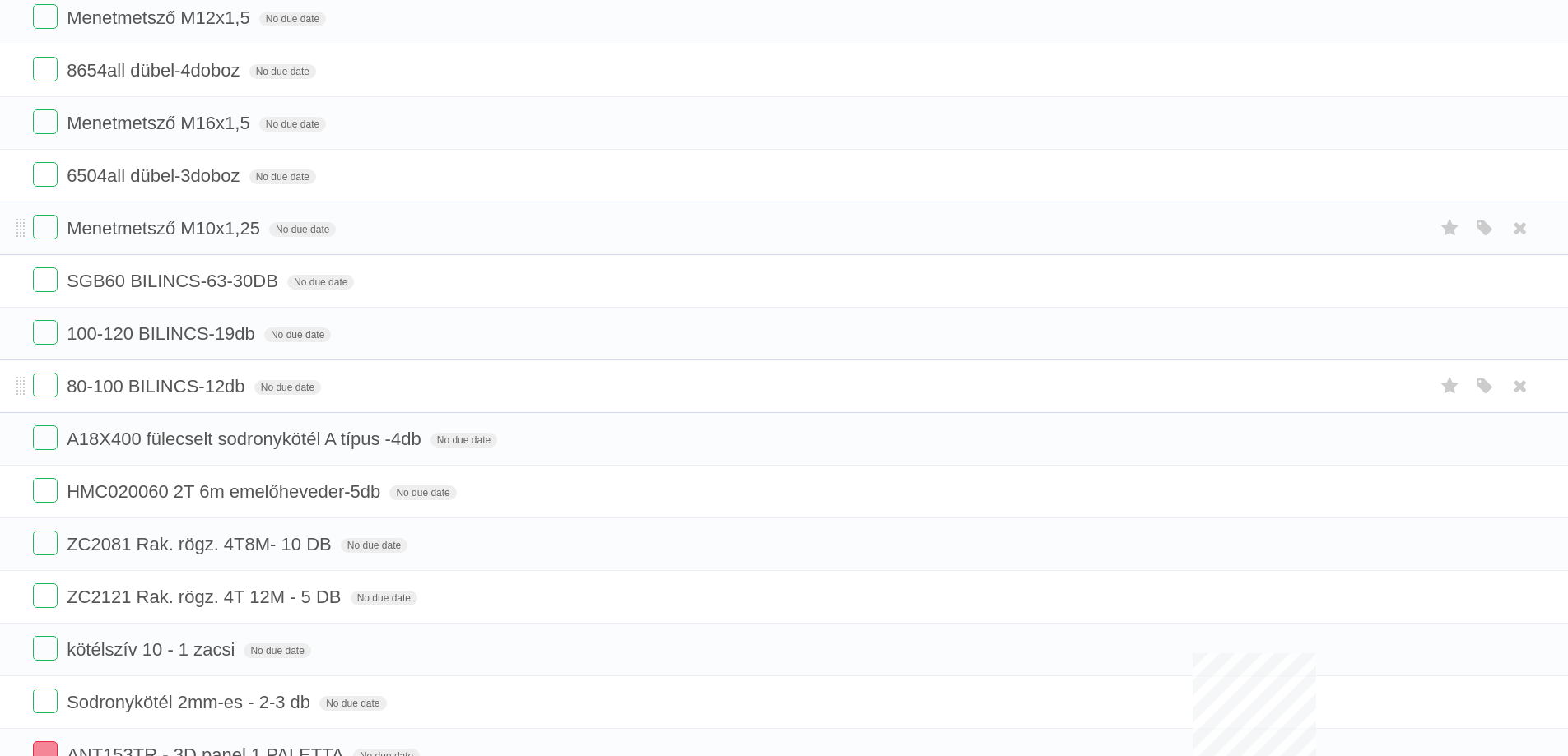
drag, startPoint x: 48, startPoint y: 232, endPoint x: 48, endPoint y: 210, distance: 22.0
click at [48, 232] on label at bounding box center [45, 227] width 25 height 25
click at [48, 176] on label at bounding box center [45, 174] width 25 height 25
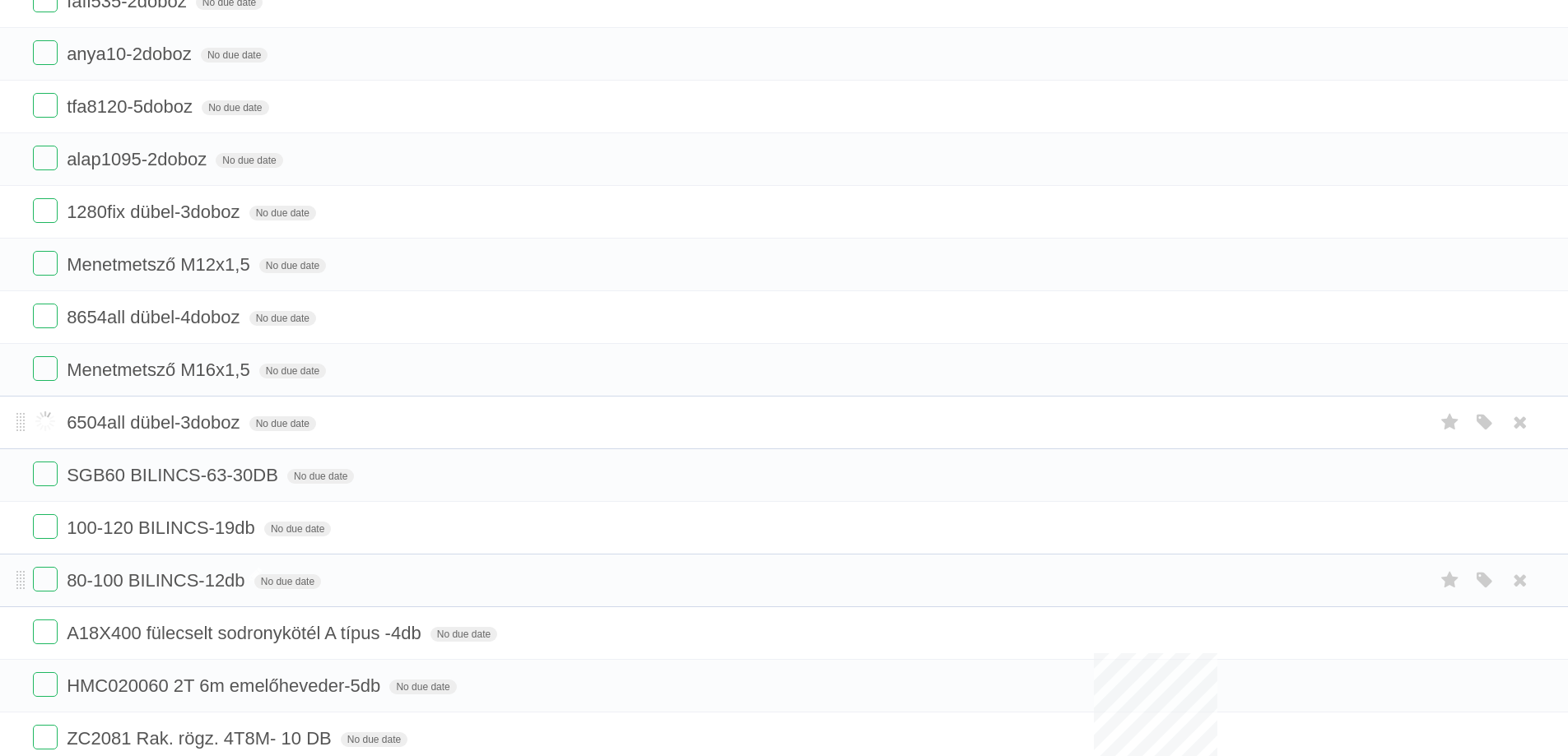
scroll to position [658, 0]
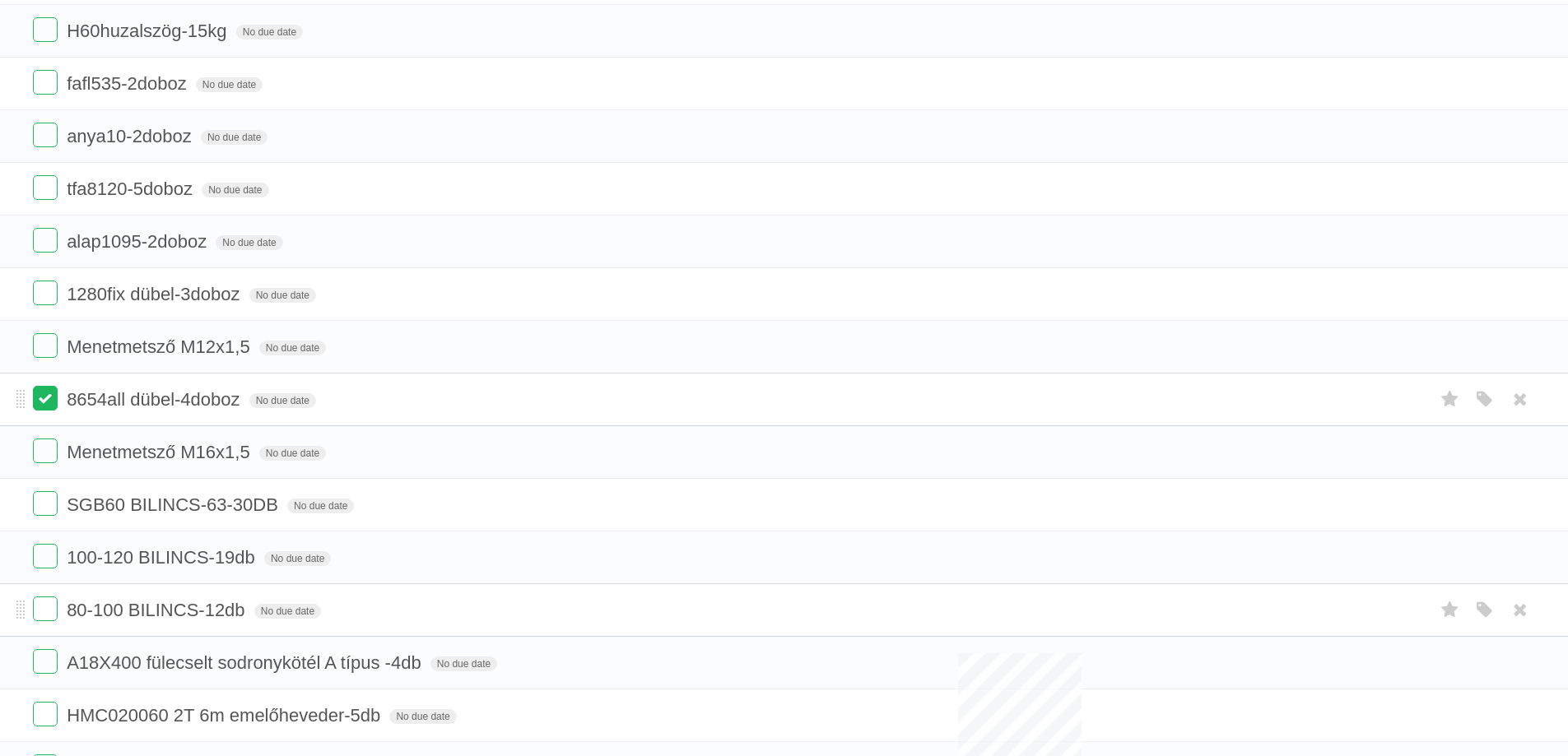
click at [43, 402] on label at bounding box center [45, 398] width 25 height 25
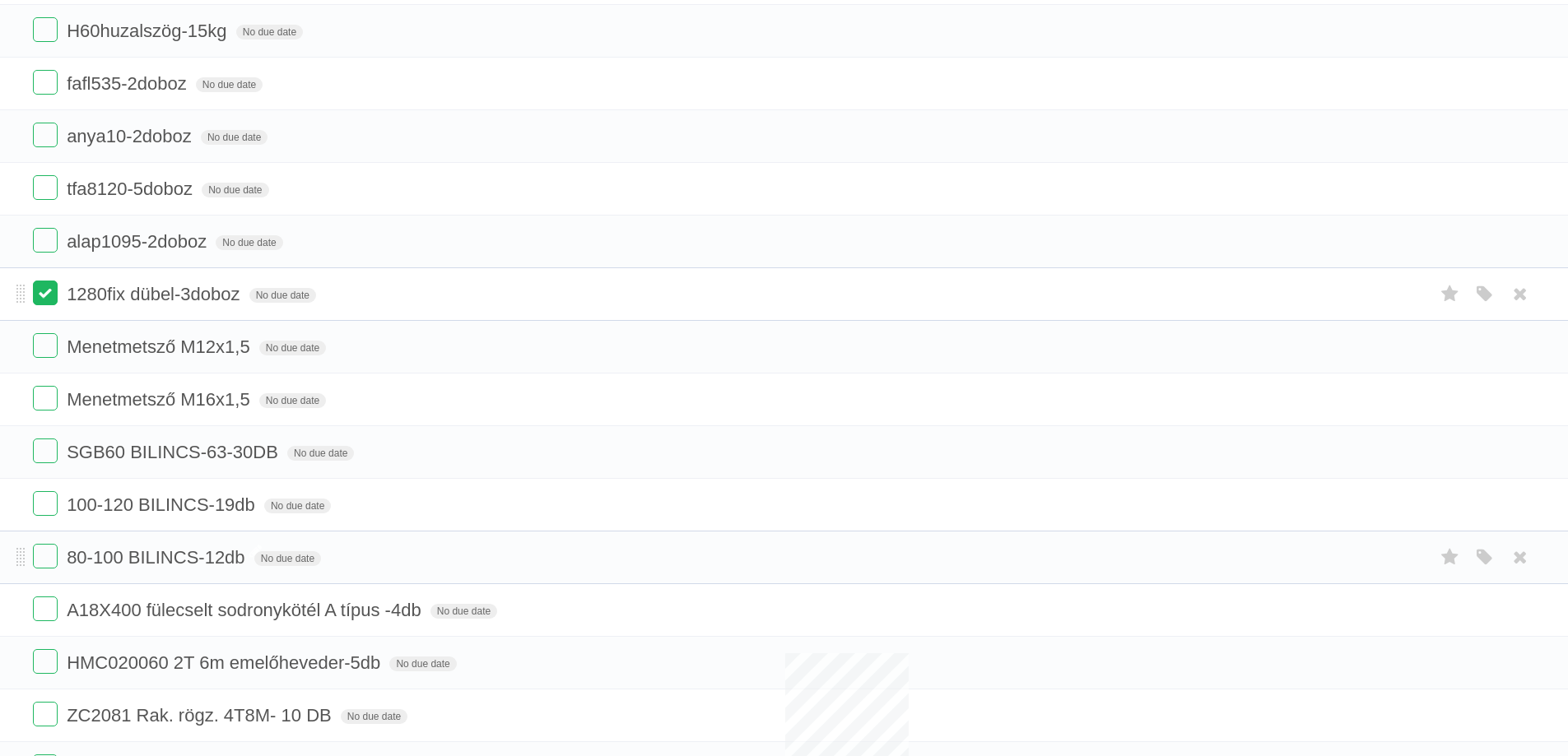
click at [50, 292] on label at bounding box center [45, 293] width 25 height 25
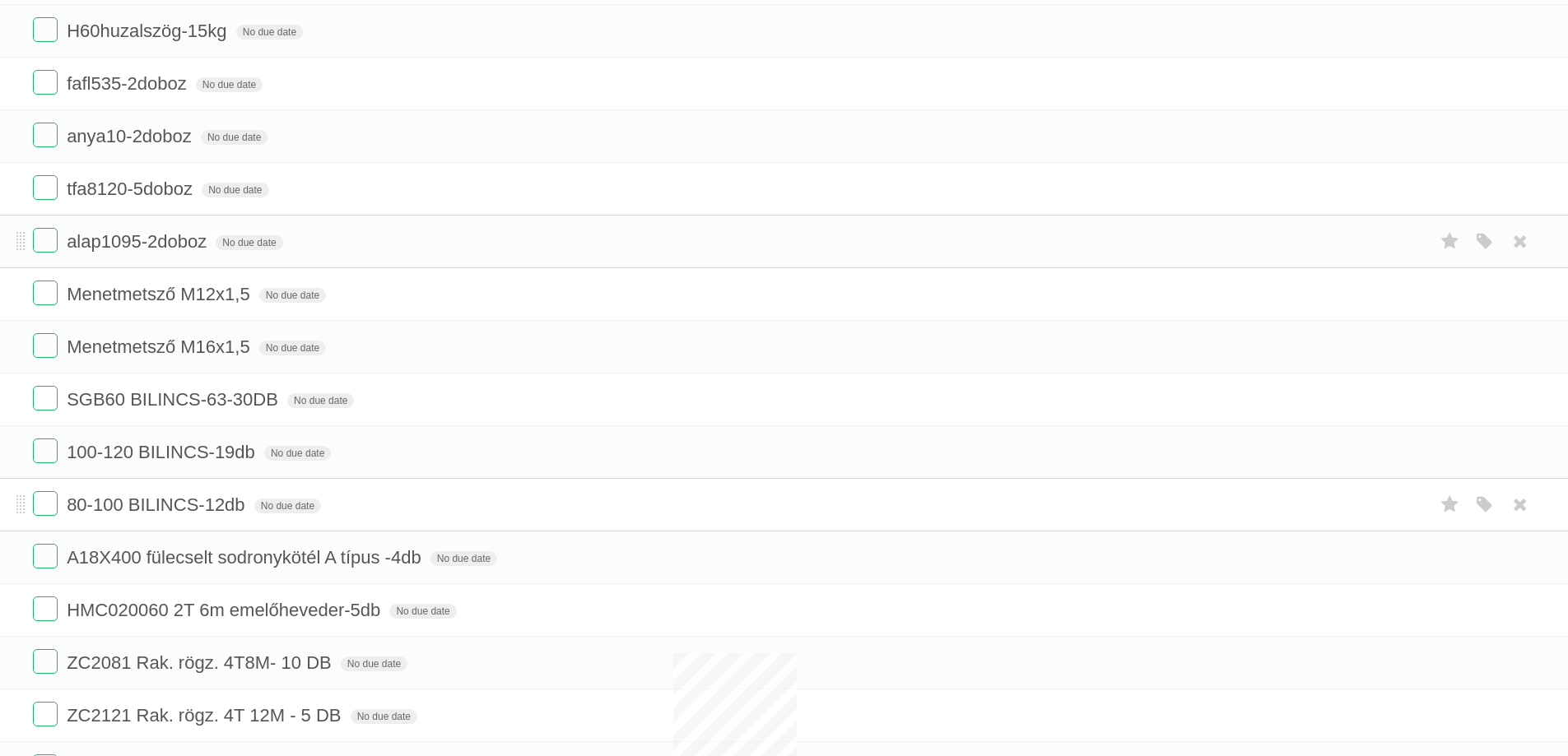
click at [186, 234] on span "alap1095-2doboz" at bounding box center [139, 241] width 144 height 20
click at [149, 237] on input "**********" at bounding box center [136, 242] width 138 height 21
click at [155, 235] on input "**********" at bounding box center [136, 242] width 138 height 21
click at [152, 235] on input "**********" at bounding box center [136, 242] width 138 height 21
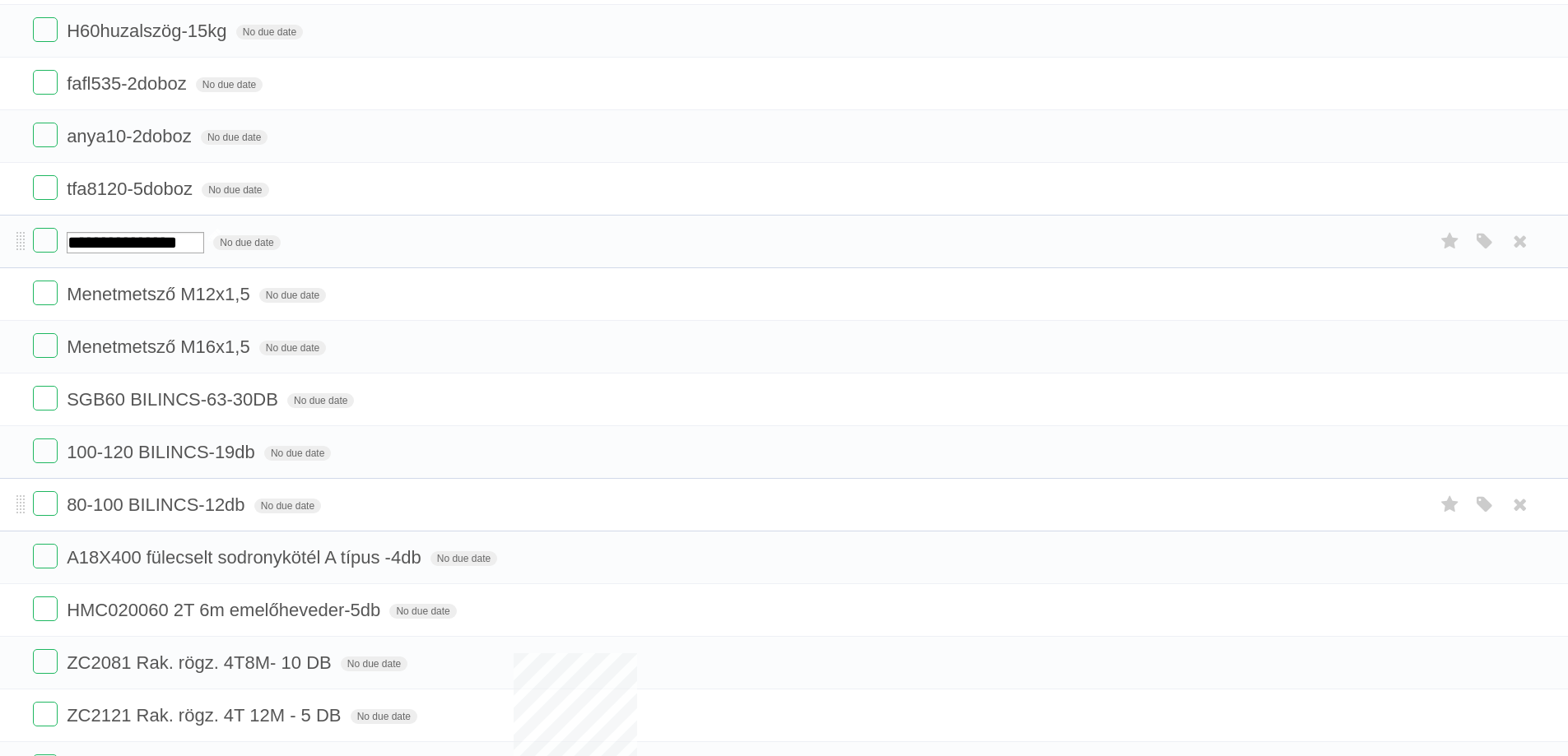
type input "**********"
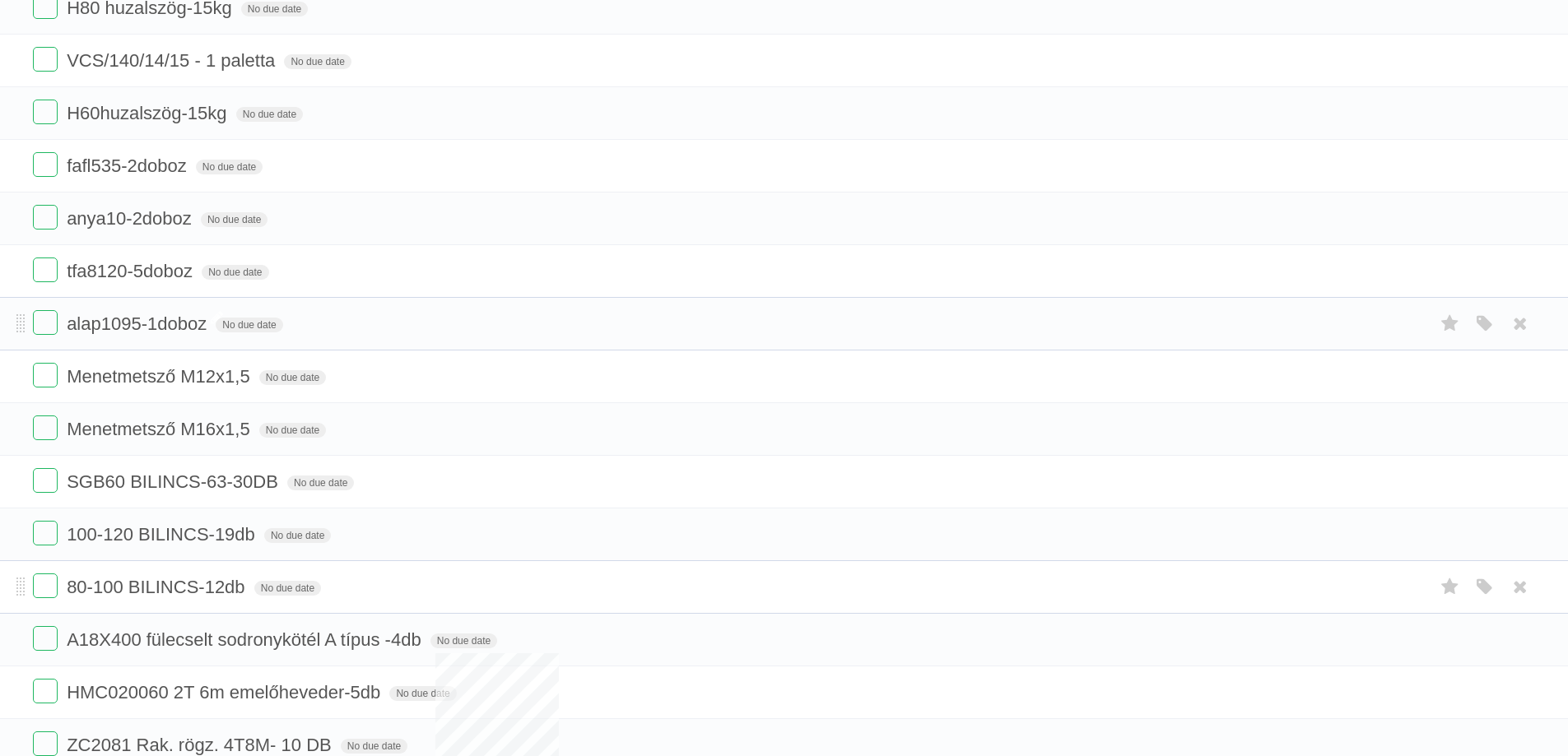
scroll to position [494, 0]
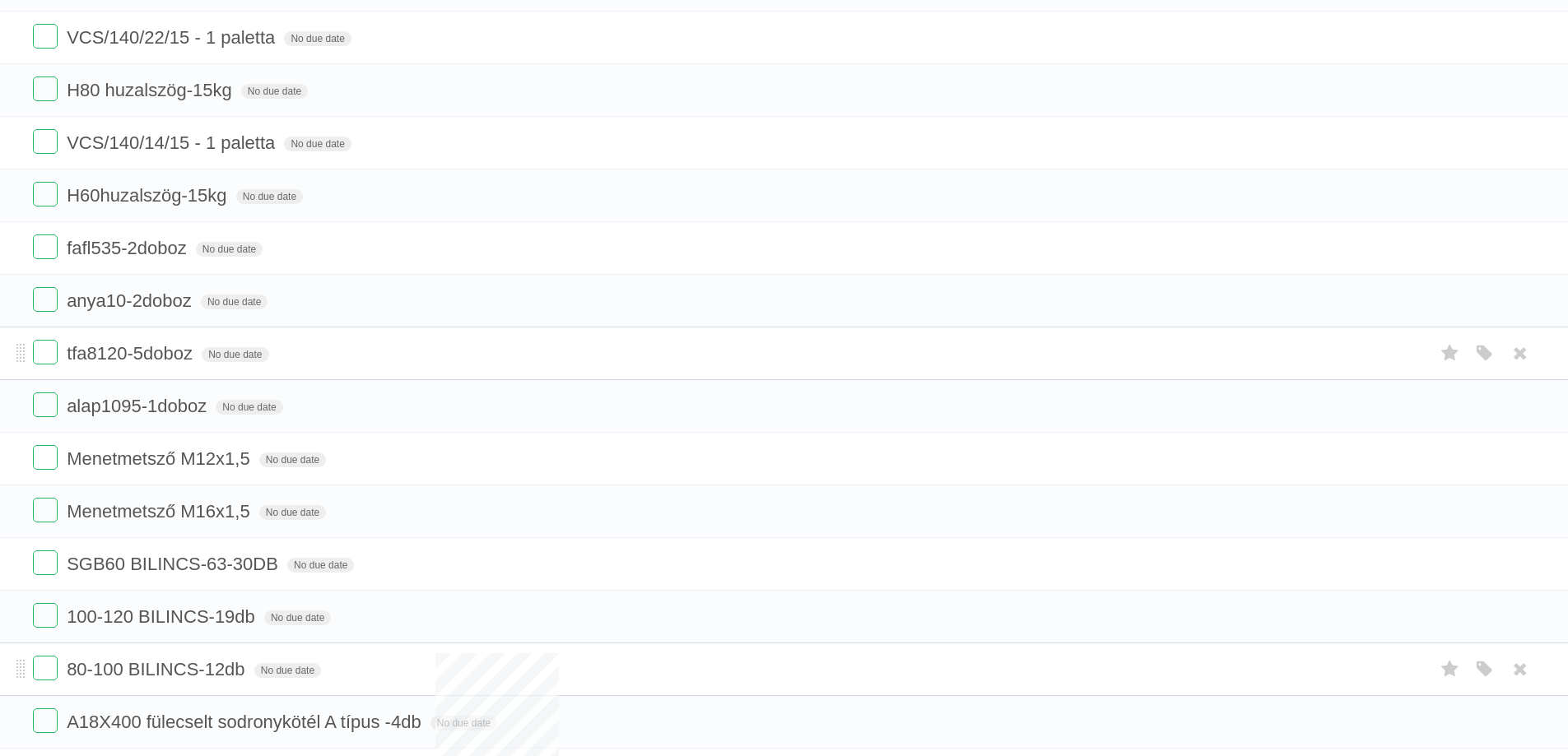
click at [144, 356] on span "tfa8120-5doboz" at bounding box center [132, 353] width 130 height 20
click at [144, 348] on input "**********" at bounding box center [131, 354] width 128 height 21
click at [138, 351] on input "**********" at bounding box center [131, 354] width 128 height 21
type input "**********"
click at [48, 299] on label at bounding box center [45, 299] width 25 height 25
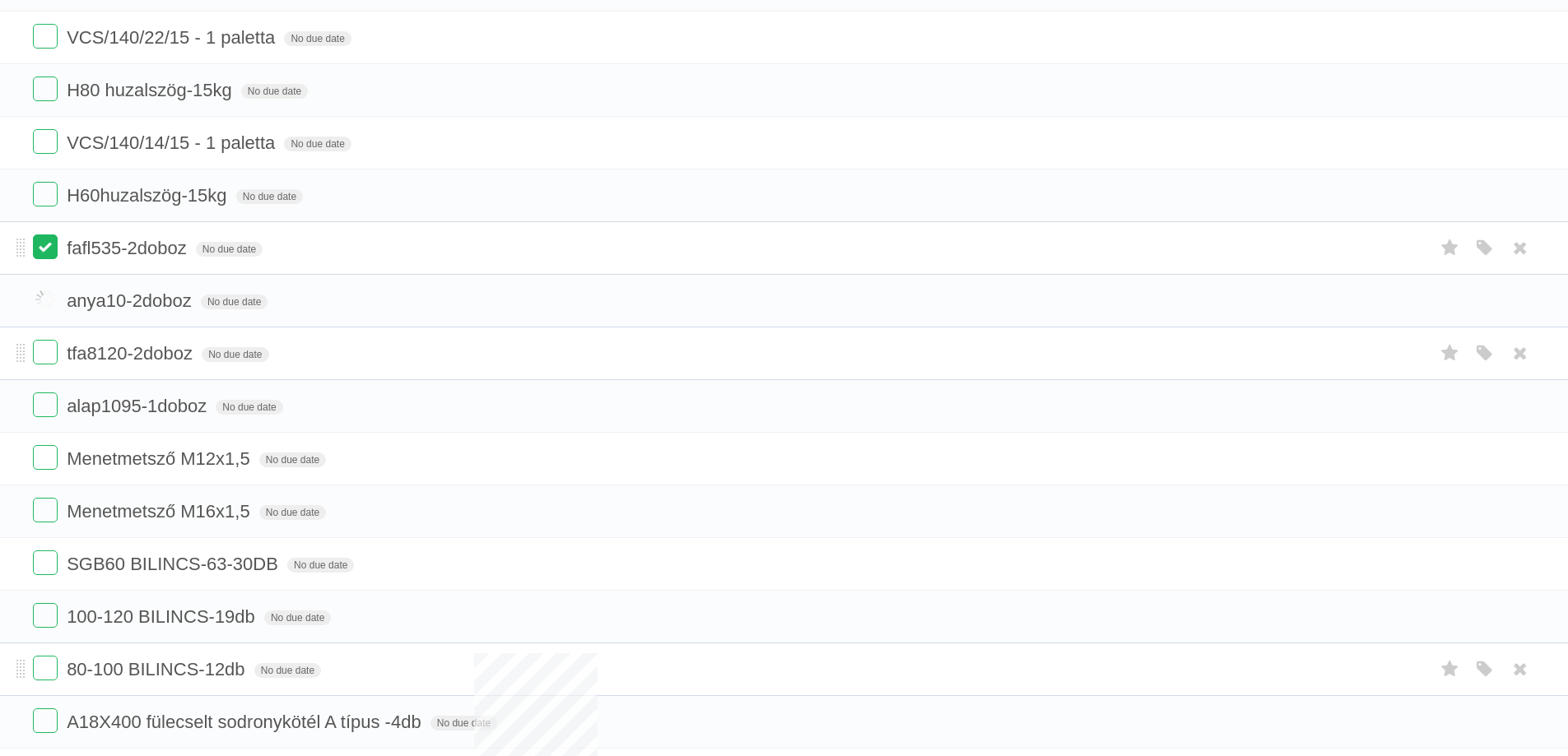
click at [46, 247] on label at bounding box center [45, 246] width 25 height 25
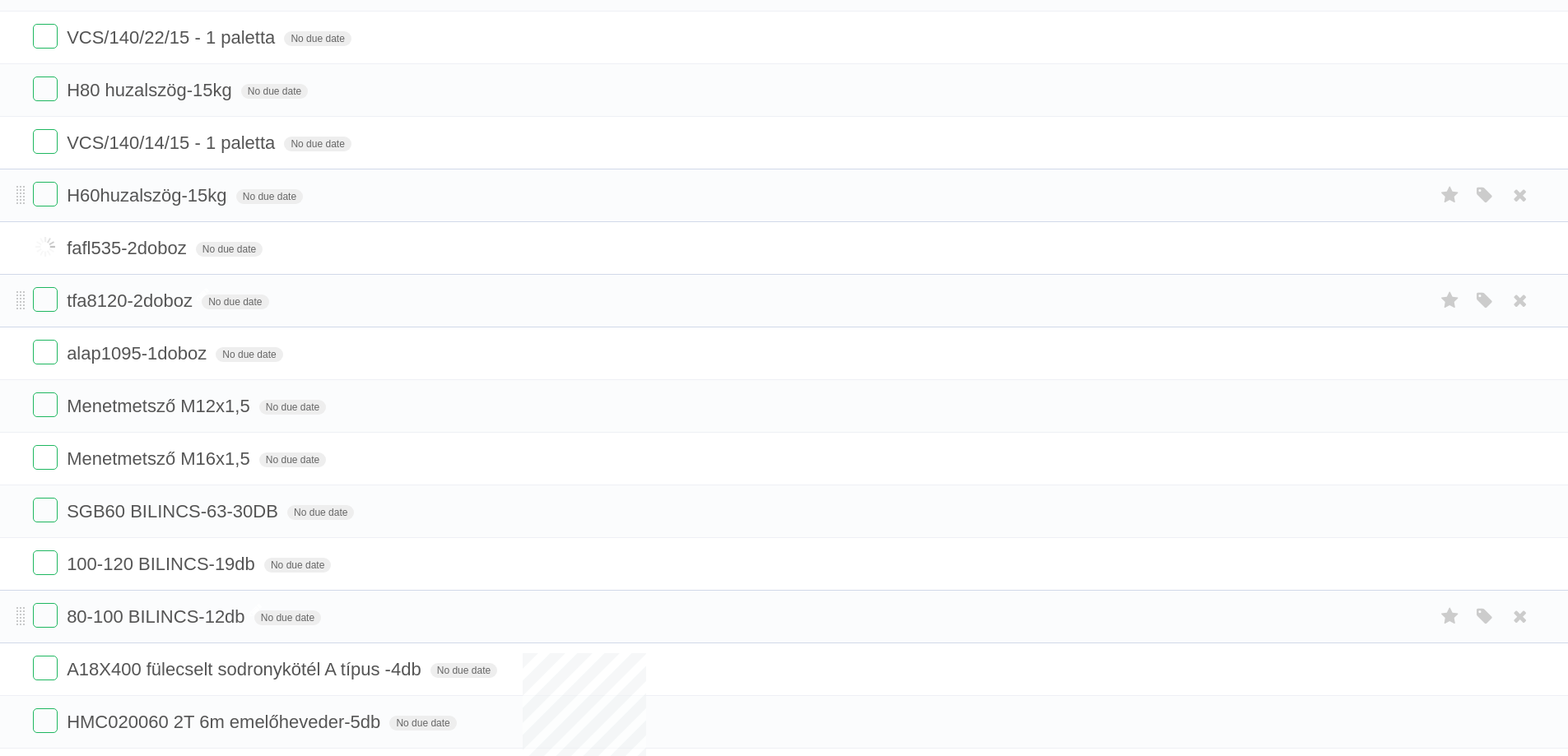
scroll to position [247, 0]
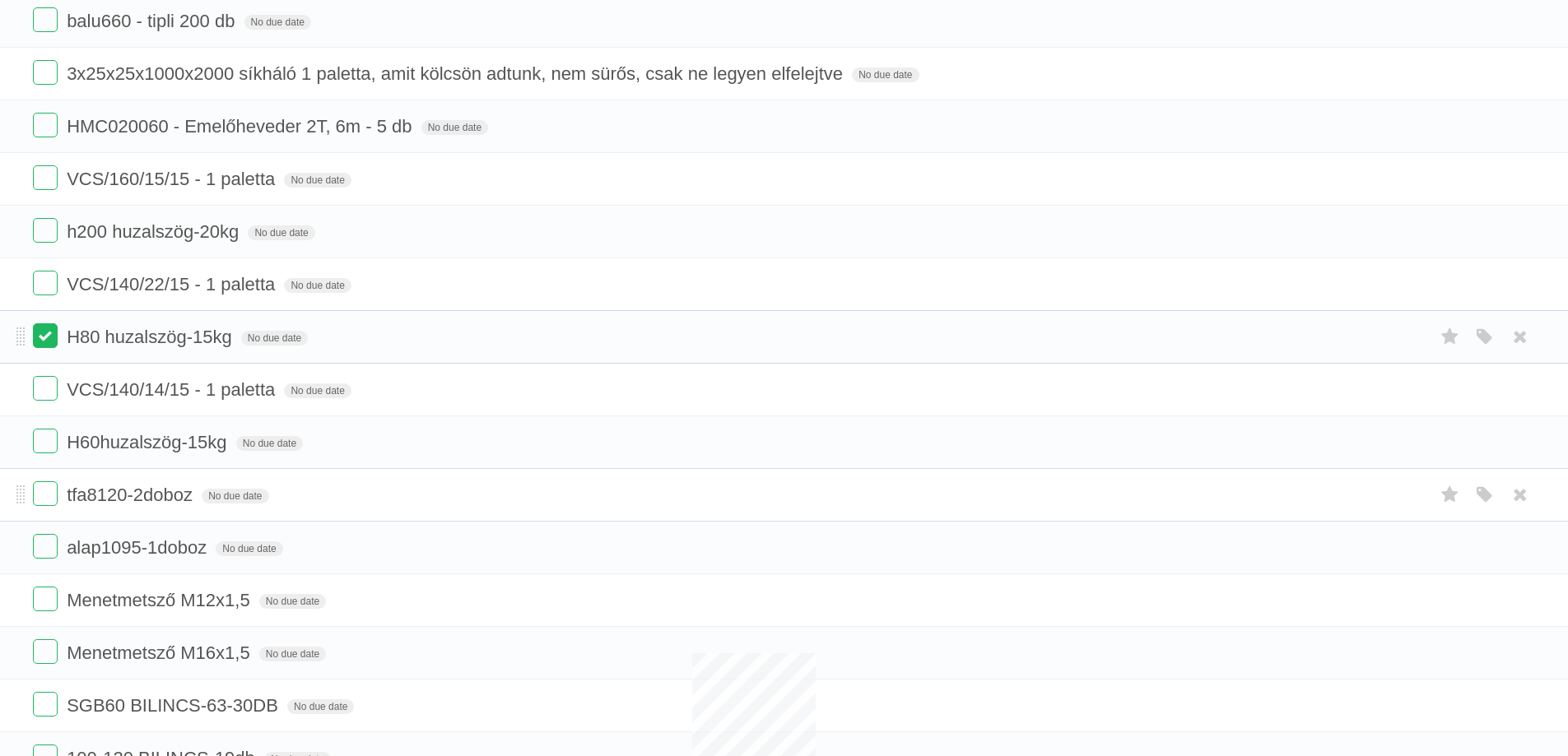
click at [40, 335] on label at bounding box center [45, 335] width 25 height 25
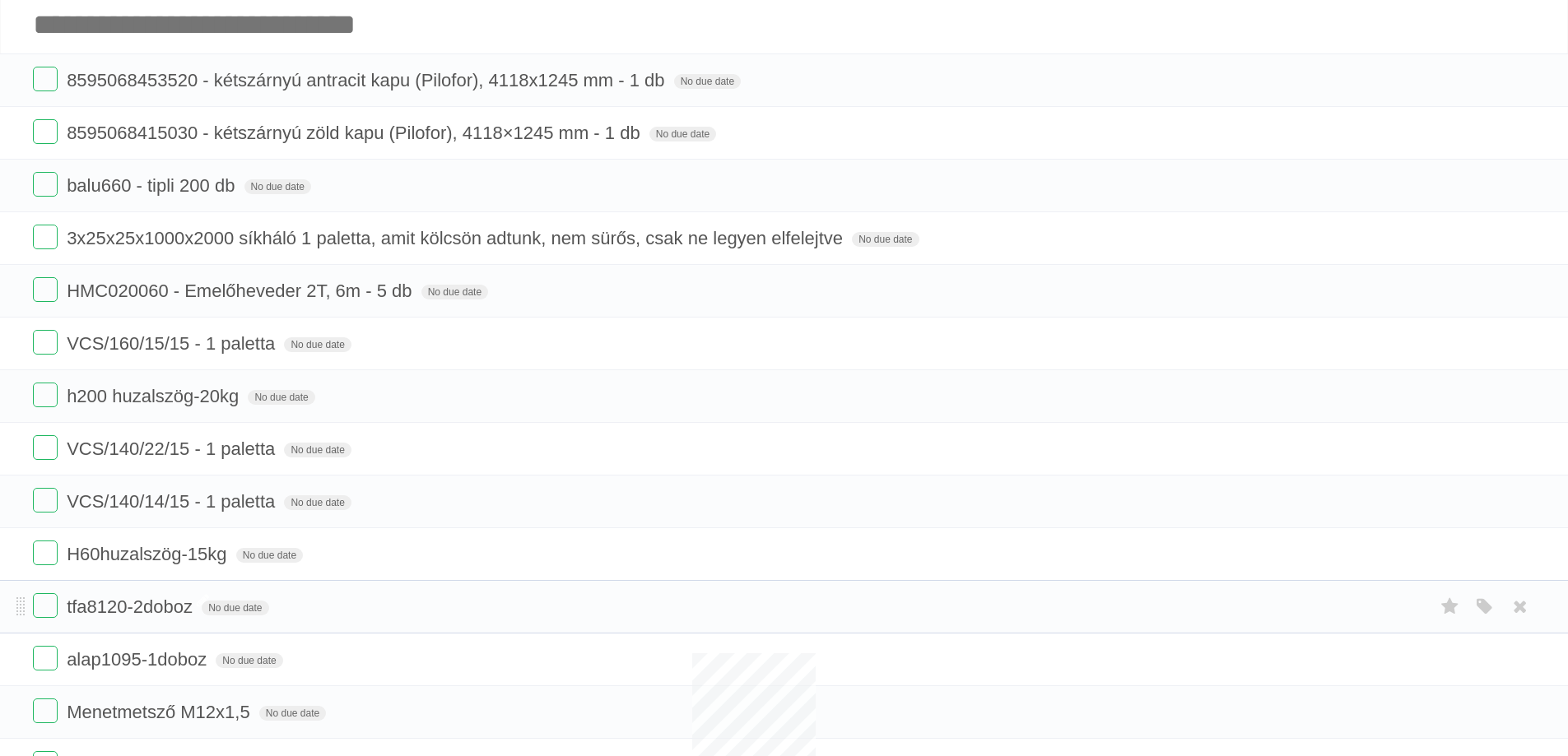
scroll to position [0, 0]
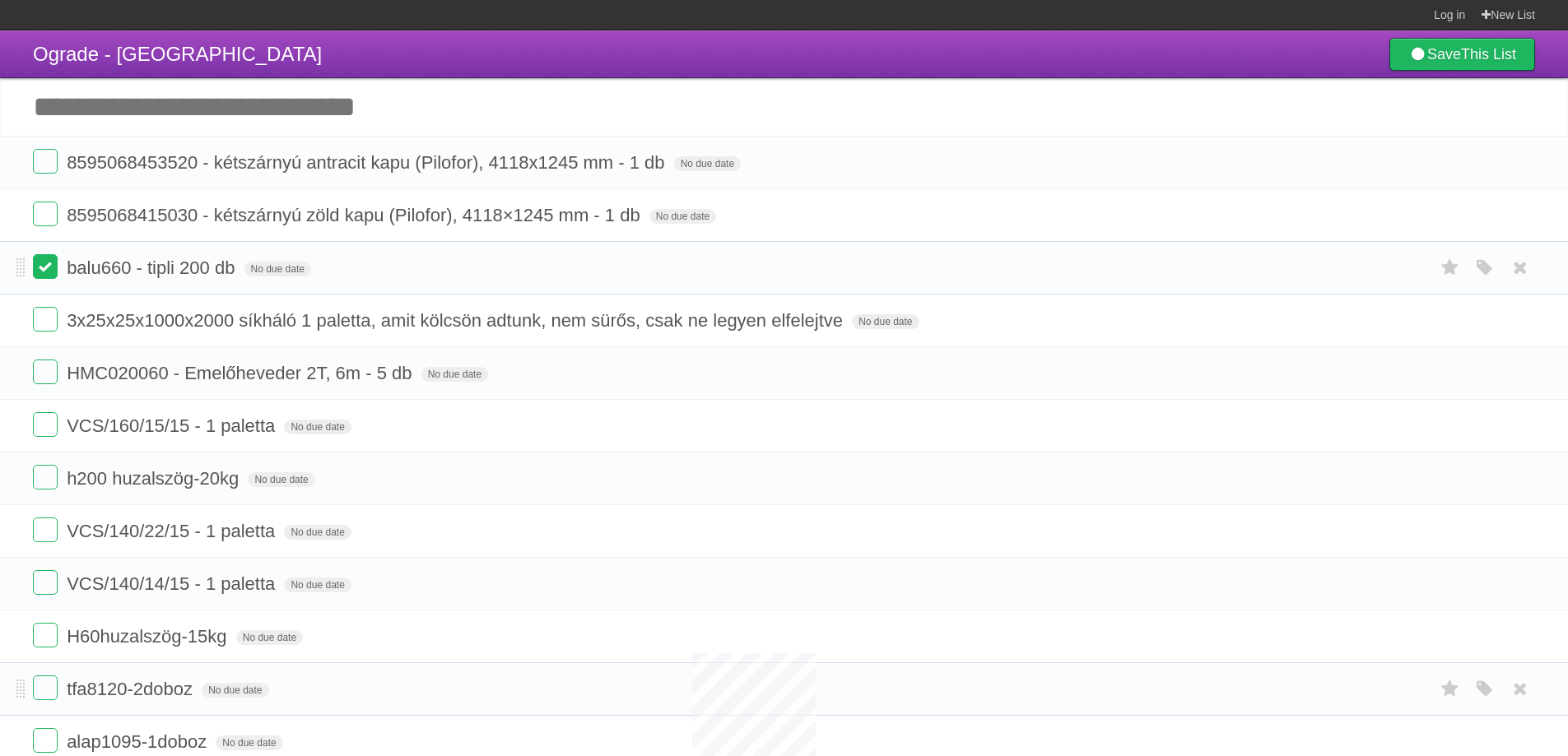
click at [47, 278] on label at bounding box center [45, 266] width 25 height 25
